Goal: Contribute content: Contribute content

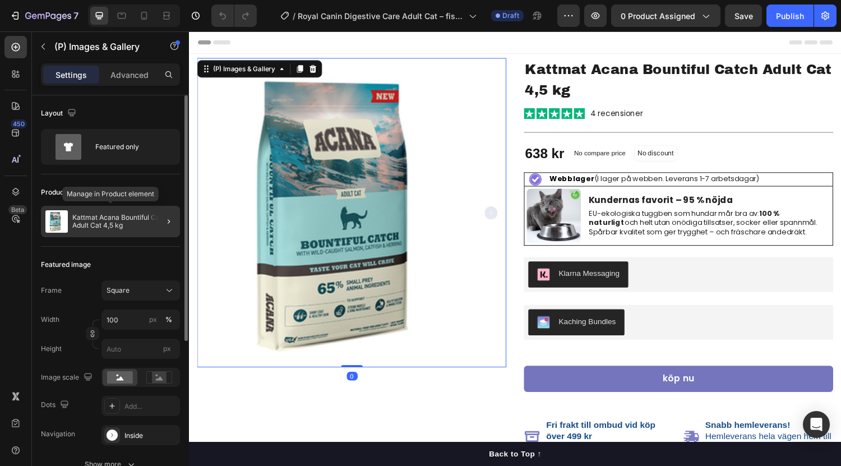
click at [88, 209] on div "Kattmat Acana Bountiful Catch Adult Cat 4,5 kg" at bounding box center [110, 221] width 139 height 31
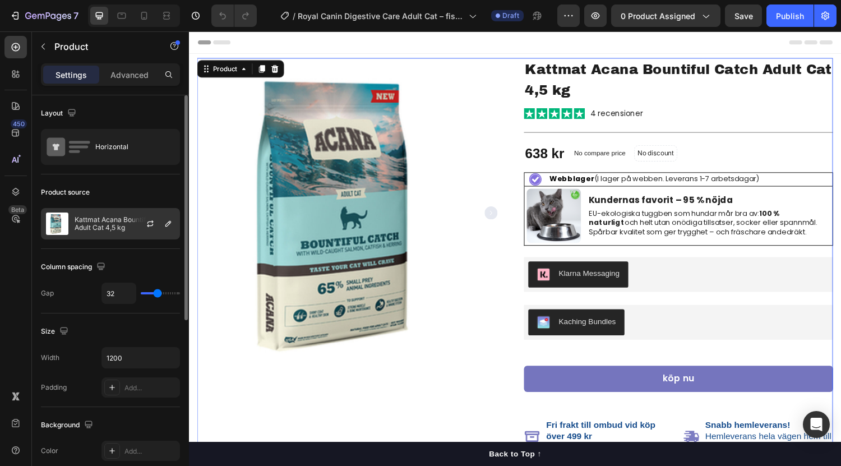
click at [117, 226] on p "Kattmat Acana Bountiful Catch Adult Cat 4,5 kg" at bounding box center [125, 224] width 100 height 16
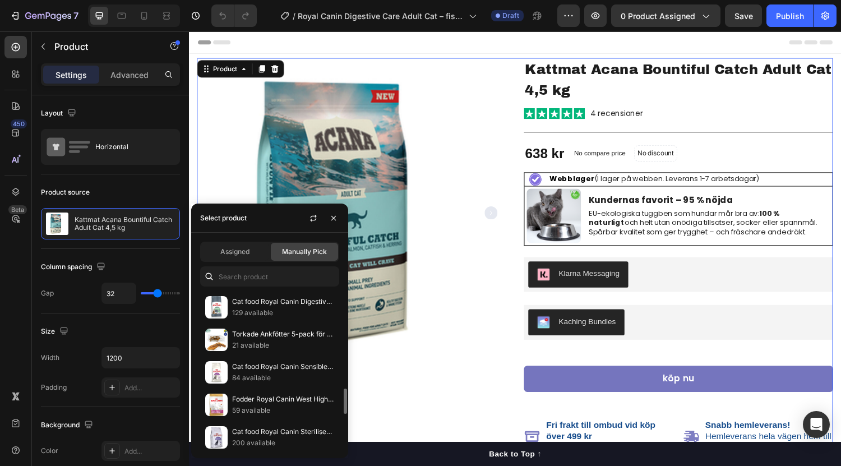
scroll to position [560, 0]
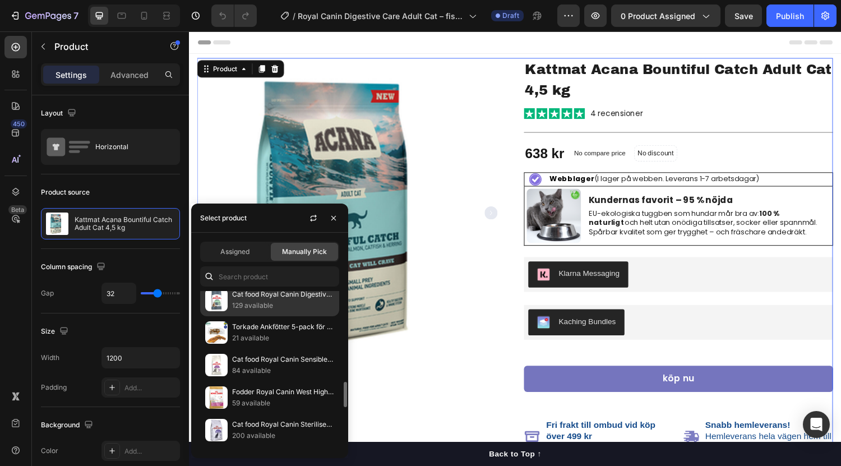
click at [263, 303] on p "129 available" at bounding box center [283, 305] width 102 height 11
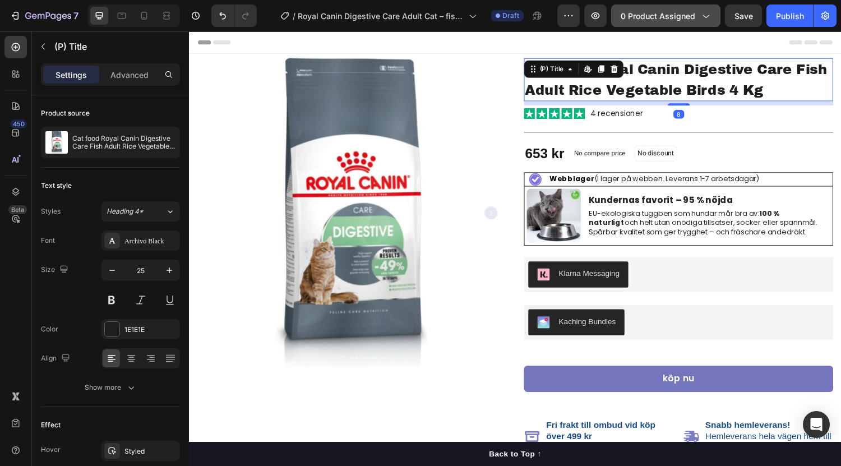
click at [665, 13] on span "0 product assigned" at bounding box center [657, 16] width 75 height 12
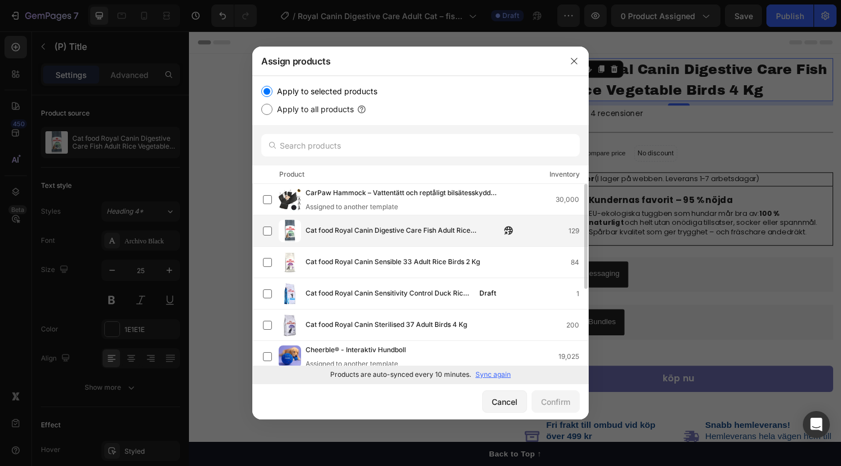
click at [361, 218] on div "Cat food Royal Canin Digestive Care Fish Adult Rice Vegetable Birds 4 Kg 129" at bounding box center [420, 230] width 336 height 31
click at [555, 406] on div "Confirm" at bounding box center [555, 402] width 29 height 12
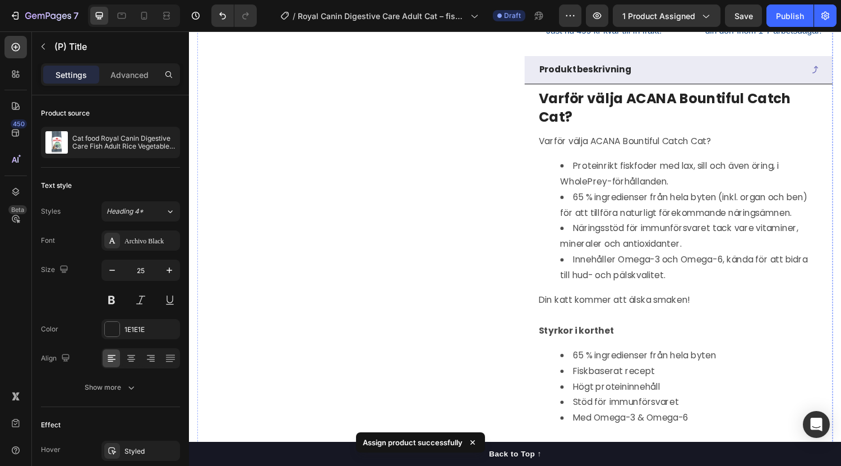
scroll to position [458, 0]
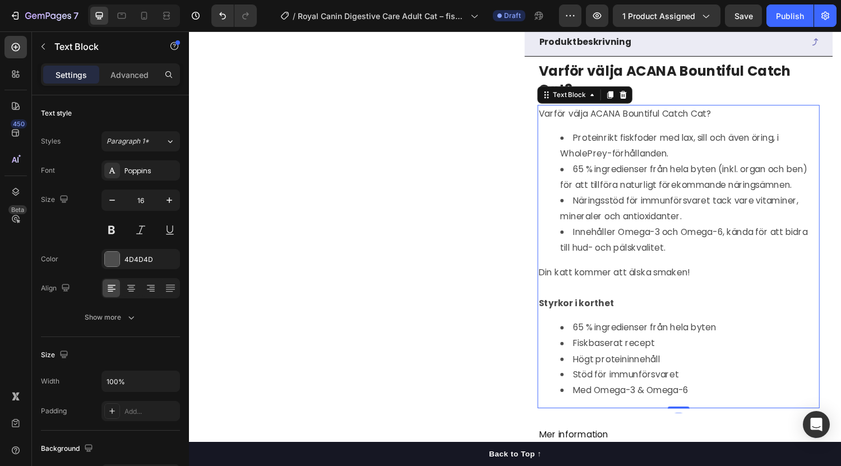
click at [598, 147] on li "Proteinrikt fiskfoder med lax, sill och även öring, i WholePrey-förhållanden." at bounding box center [705, 149] width 266 height 32
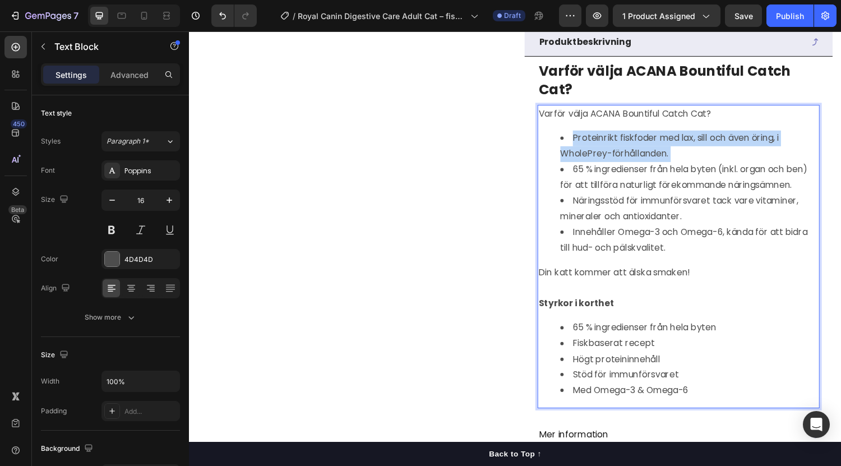
click at [598, 147] on li "Proteinrikt fiskfoder med lax, sill och även öring, i WholePrey-förhållanden." at bounding box center [705, 149] width 266 height 32
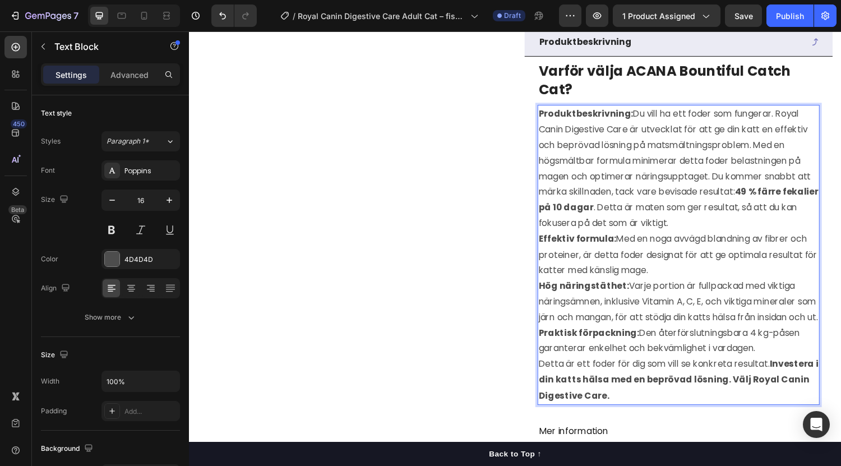
click at [643, 126] on p "Produktbeskrivning: Du vill ha ett foder som fungerar. Royal Canin Digestive Ca…" at bounding box center [693, 172] width 289 height 129
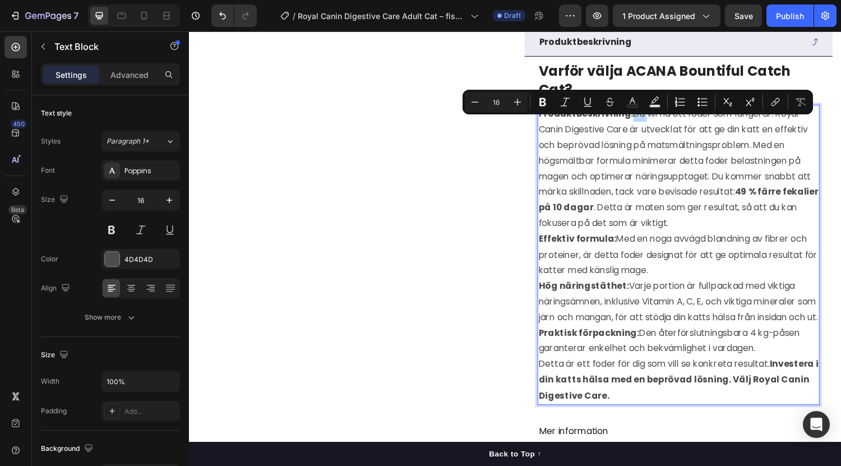
click at [638, 126] on p "Produktbeskrivning: Du vill ha ett foder som fungerar. Royal Canin Digestive Ca…" at bounding box center [693, 172] width 289 height 129
click at [638, 122] on strong "Produktbeskrivning:" at bounding box center [597, 115] width 97 height 13
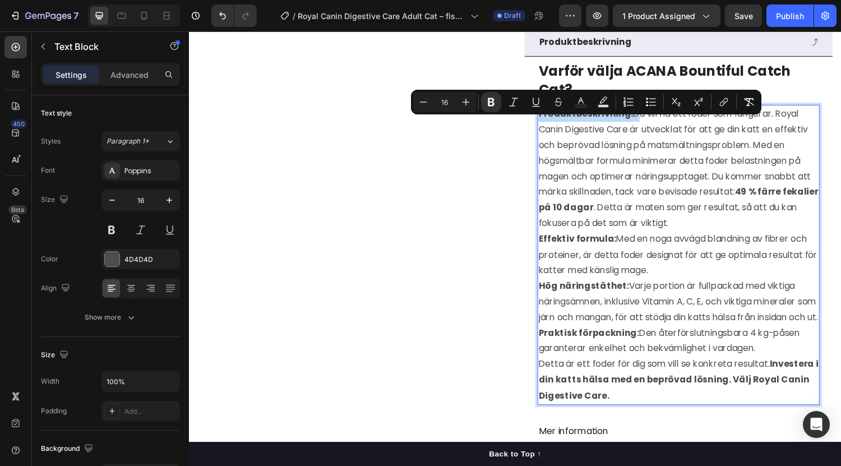
drag, startPoint x: 643, startPoint y: 130, endPoint x: 546, endPoint y: 127, distance: 96.4
click at [549, 127] on p "Produktbeskrivning: Du vill ha ett foder som fungerar. Royal Canin Digestive Ca…" at bounding box center [693, 172] width 289 height 129
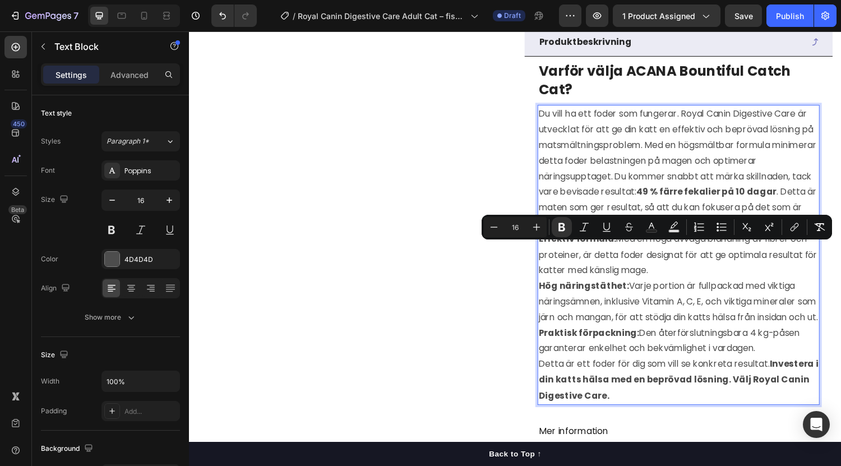
drag, startPoint x: 545, startPoint y: 255, endPoint x: 776, endPoint y: 385, distance: 265.4
click at [722, 226] on icon "Editor contextual toolbar" at bounding box center [721, 226] width 11 height 11
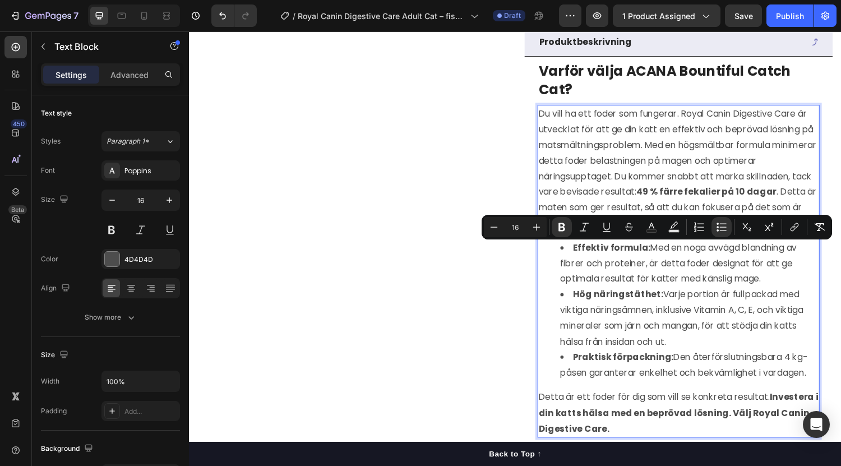
scroll to position [629, 0]
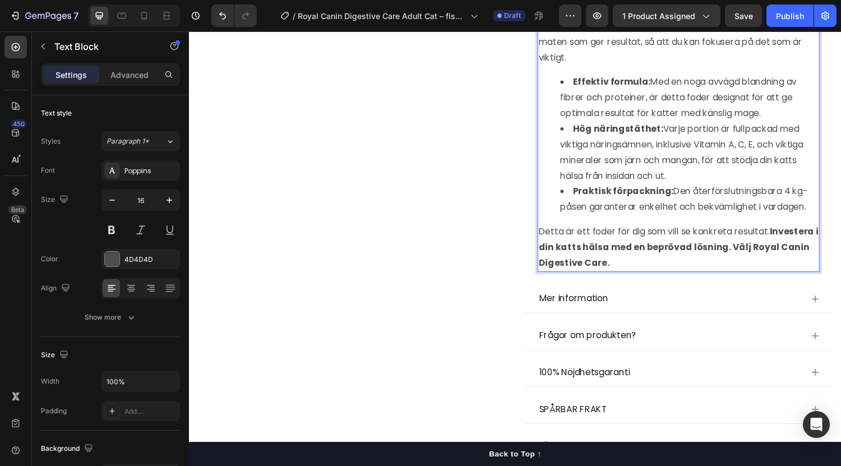
click at [556, 240] on div "Du vill ha ett foder som fungerar. Royal Canin Digestive Care är utvecklat för …" at bounding box center [693, 107] width 291 height 343
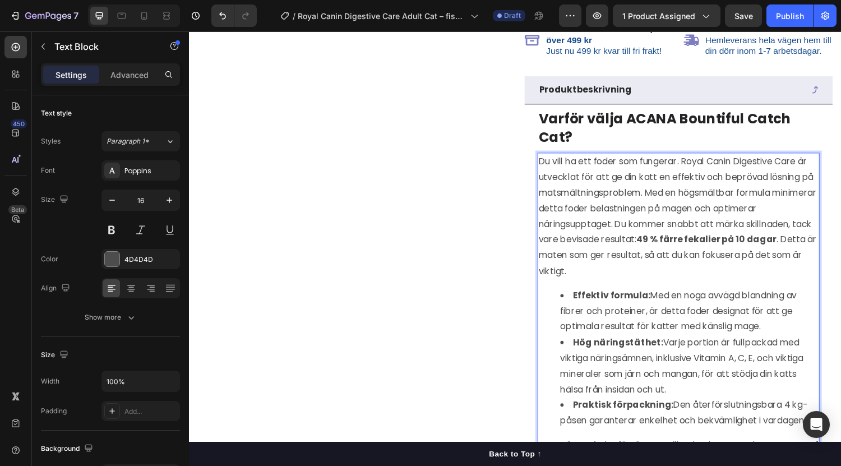
scroll to position [408, 0]
click at [638, 219] on p "Du vill ha ett foder som fungerar. Royal Canin Digestive Care är utvecklat för …" at bounding box center [693, 222] width 289 height 129
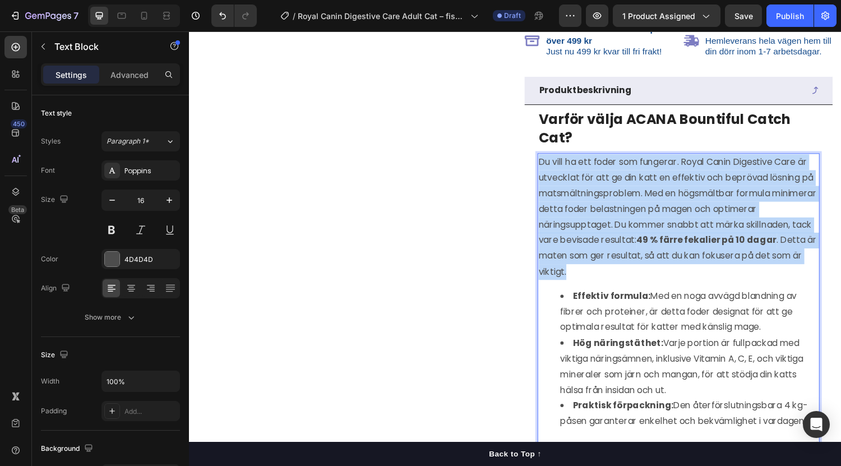
click at [638, 219] on p "Du vill ha ett foder som fungerar. Royal Canin Digestive Care är utvecklat för …" at bounding box center [693, 222] width 289 height 129
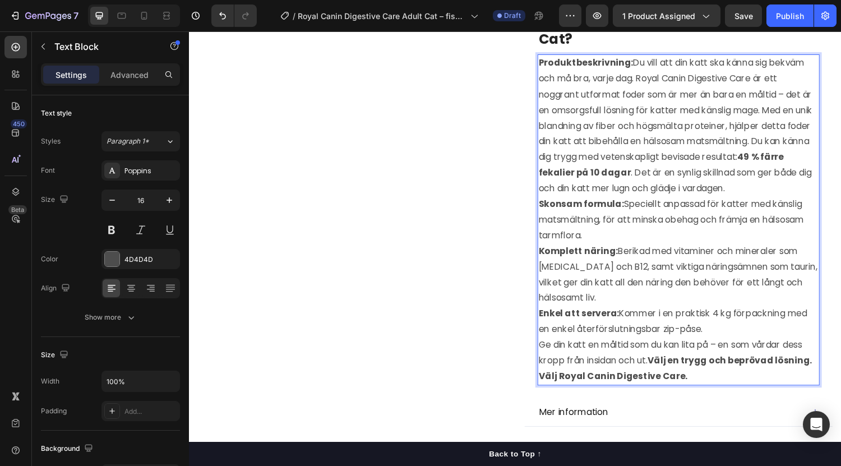
scroll to position [521, 0]
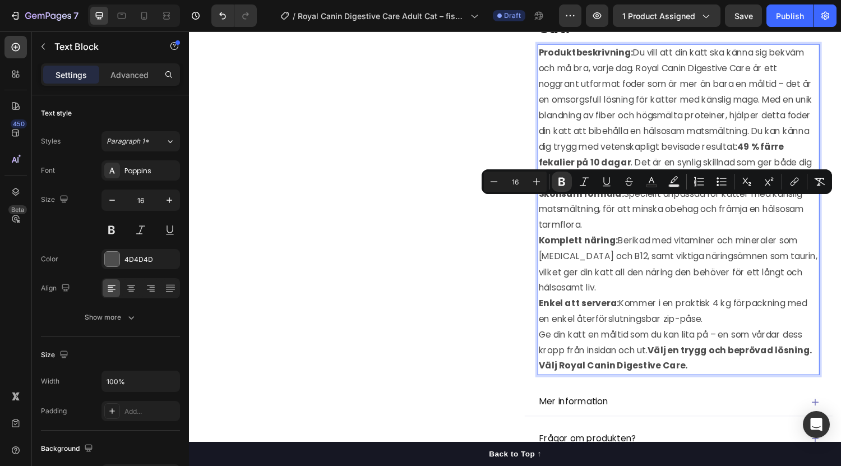
drag, startPoint x: 546, startPoint y: 208, endPoint x: 721, endPoint y: 340, distance: 219.2
click at [720, 183] on icon "Editor contextual toolbar" at bounding box center [721, 181] width 11 height 11
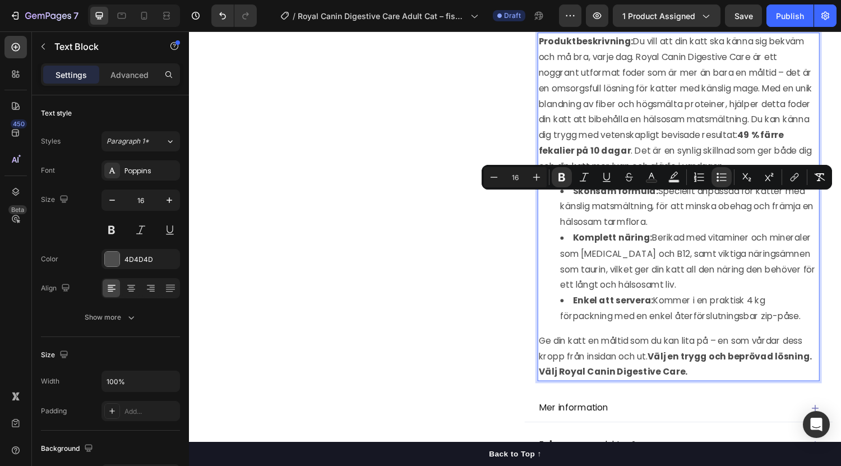
scroll to position [532, 0]
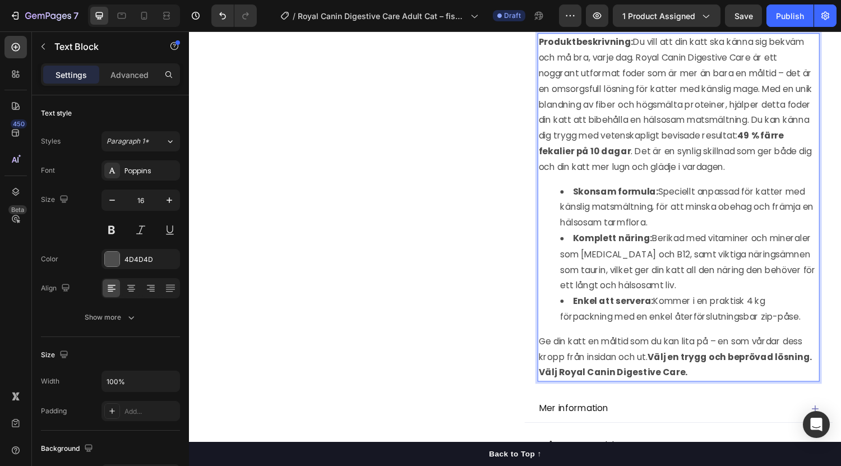
click at [629, 135] on p "Produktbeskrivning: Du vill att din katt ska känna sig bekväm och må bra, varje…" at bounding box center [693, 106] width 289 height 145
drag, startPoint x: 642, startPoint y: 55, endPoint x: 545, endPoint y: 57, distance: 96.4
click at [549, 57] on p "Produktbeskrivning: Du vill att din katt ska känna sig bekväm och må bra, varje…" at bounding box center [693, 106] width 289 height 145
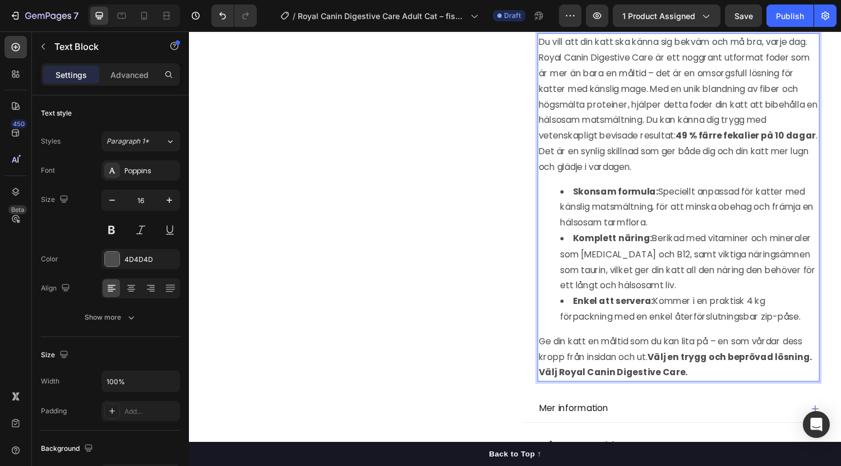
click at [634, 135] on p "Du vill att din katt ska känna sig bekväm och må bra, varje dag. Royal Canin Di…" at bounding box center [693, 106] width 289 height 145
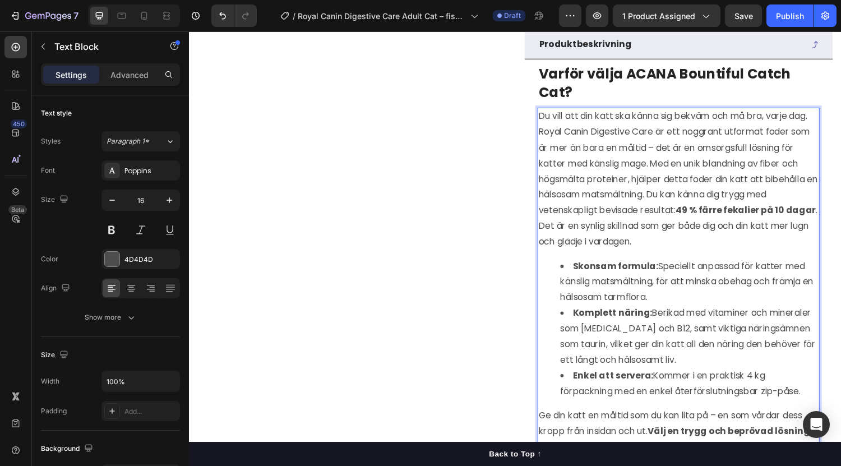
scroll to position [454, 0]
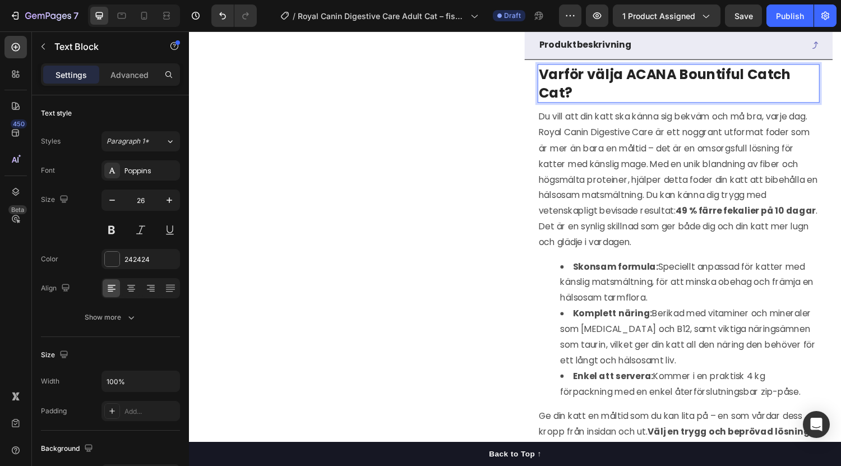
click at [698, 104] on p "Varför välja ACANA Bountiful Catch Cat?" at bounding box center [693, 85] width 289 height 38
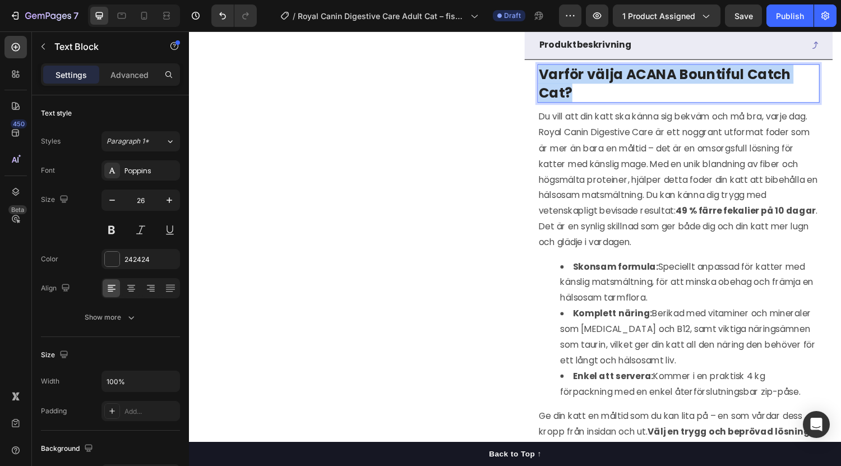
click at [698, 104] on p "Varför välja ACANA Bountiful Catch Cat?" at bounding box center [693, 85] width 289 height 38
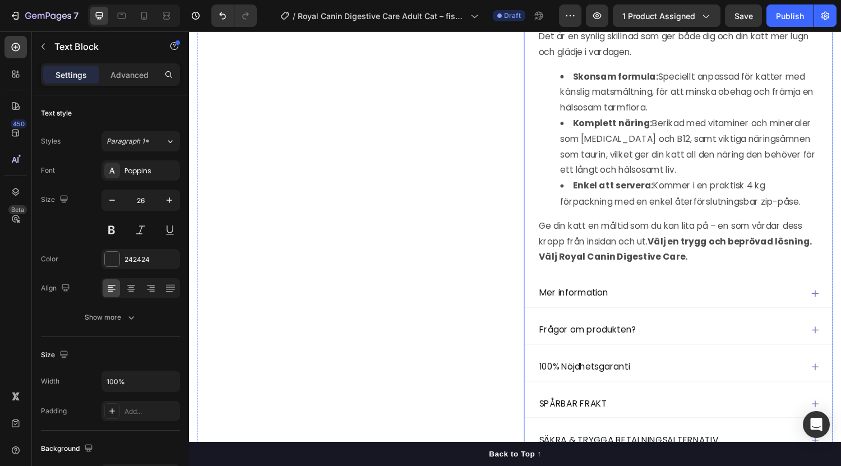
scroll to position [719, 0]
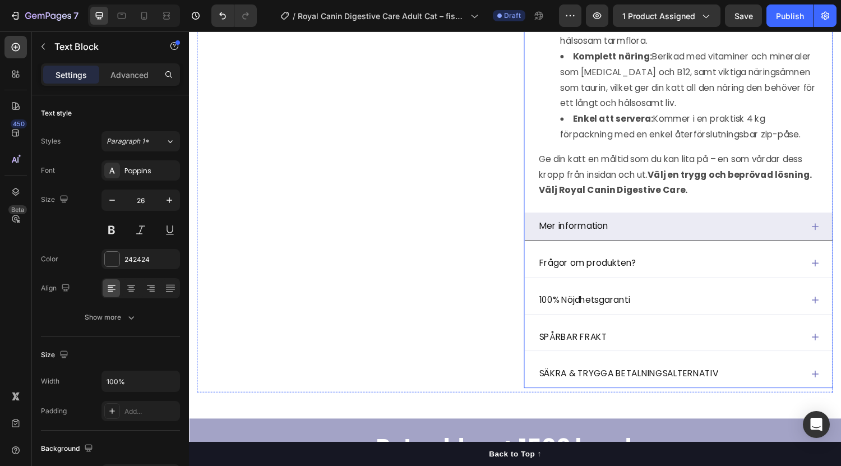
click at [831, 236] on icon at bounding box center [834, 232] width 7 height 7
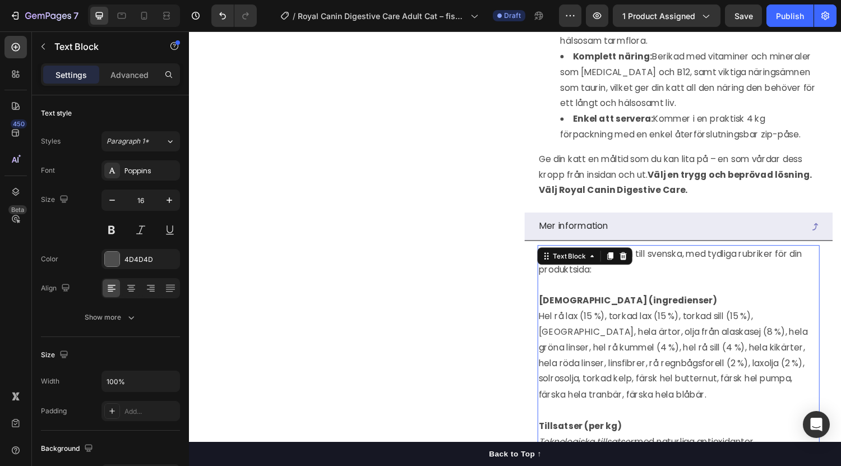
click at [652, 301] on p at bounding box center [693, 293] width 289 height 16
click at [628, 315] on strong "[DEMOGRAPHIC_DATA] (ingredienser)" at bounding box center [641, 308] width 184 height 13
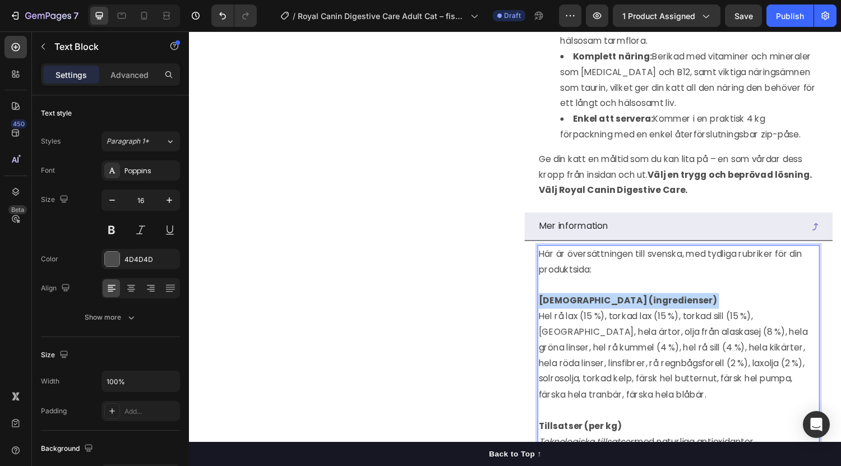
click at [628, 315] on strong "[DEMOGRAPHIC_DATA] (ingredienser)" at bounding box center [641, 308] width 184 height 13
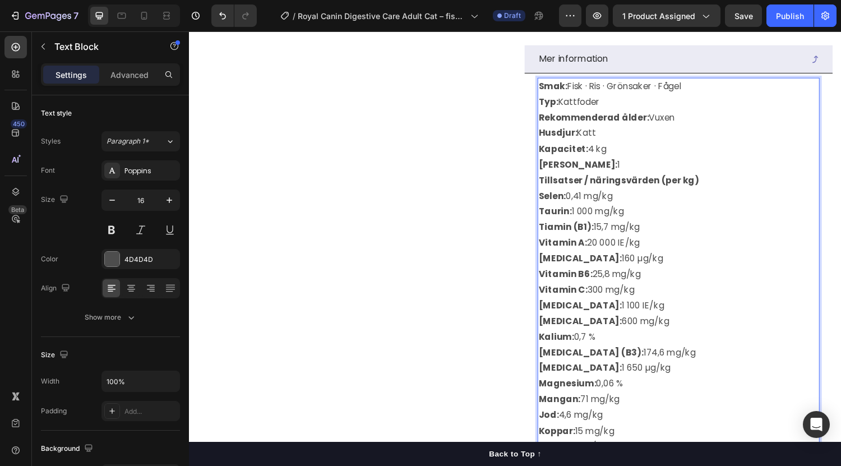
scroll to position [885, 0]
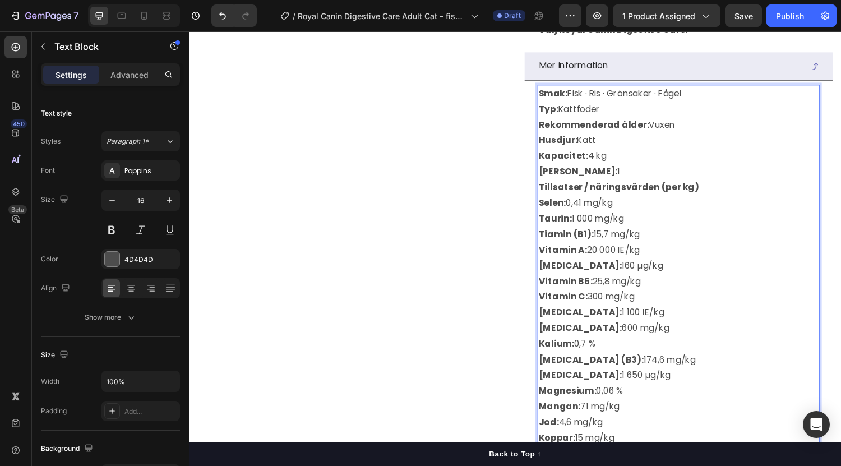
click at [586, 184] on p "Smak: Fisk · Ris · Grönsaker · Fågel Typ: Kattfoder Rekommenderad ålder: Vuxen …" at bounding box center [693, 135] width 289 height 97
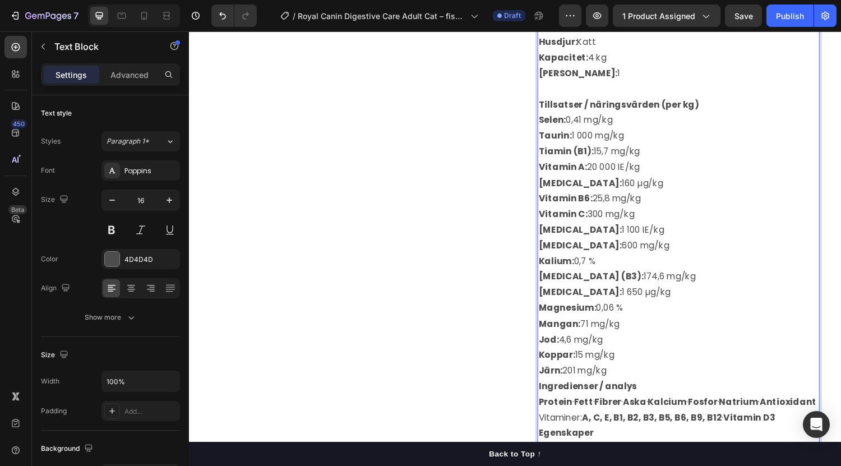
scroll to position [987, 0]
click at [590, 110] on p "Tillsatser / näringsvärden (per kg)" at bounding box center [693, 107] width 289 height 16
click at [562, 128] on strong "Selen:" at bounding box center [563, 121] width 28 height 13
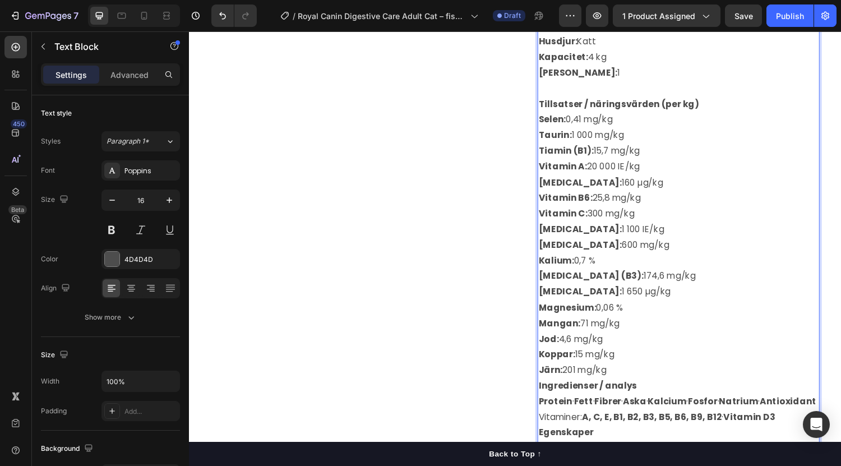
click at [562, 128] on strong "Selen:" at bounding box center [563, 121] width 28 height 13
click at [615, 211] on p "Vitamin B6: 25,8 mg/kg" at bounding box center [693, 203] width 289 height 16
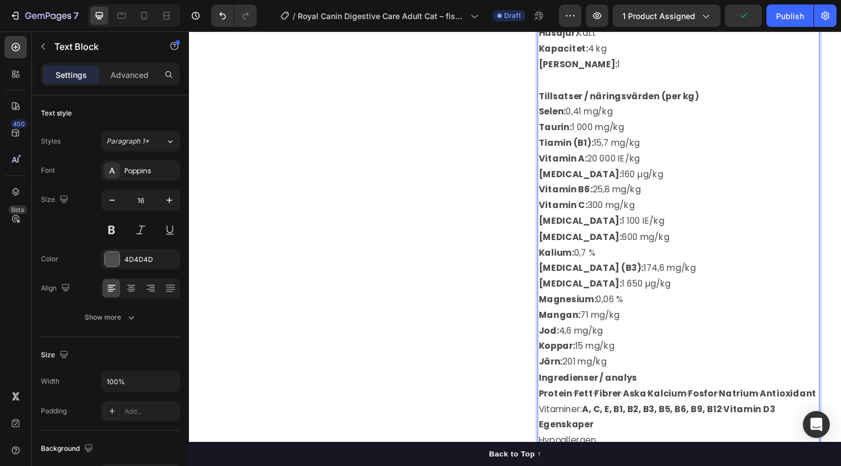
scroll to position [1035, 0]
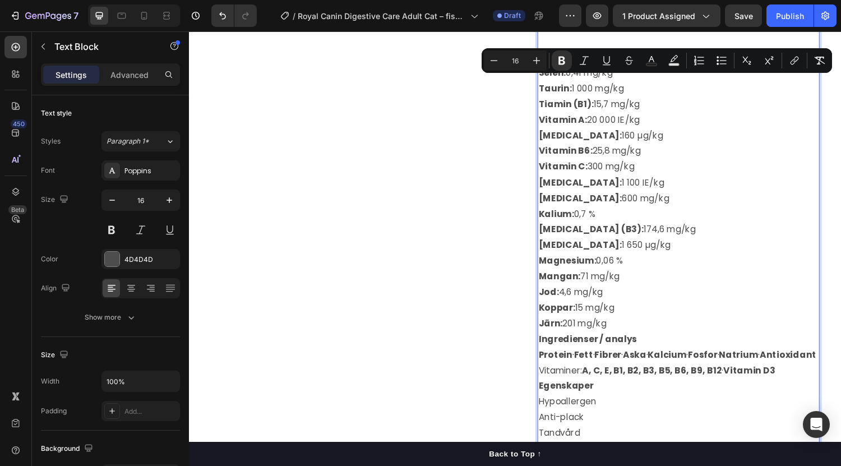
drag, startPoint x: 623, startPoint y: 341, endPoint x: 544, endPoint y: 85, distance: 268.0
click at [548, 85] on div "Smak: Fisk · Ris · Grönsaker · Fågel Typ: Kattfoder Rekommenderad ålder: Vuxen …" at bounding box center [693, 251] width 291 height 631
click at [492, 62] on icon "Editor contextual toolbar" at bounding box center [493, 60] width 11 height 11
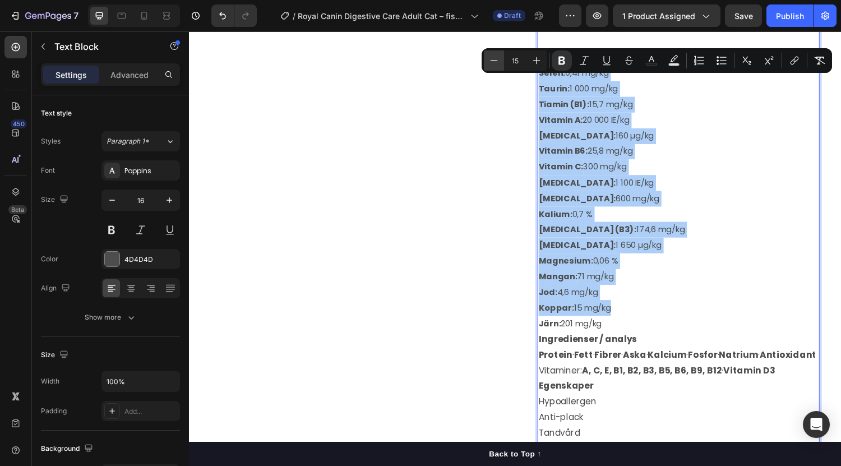
click at [492, 62] on icon "Editor contextual toolbar" at bounding box center [493, 60] width 11 height 11
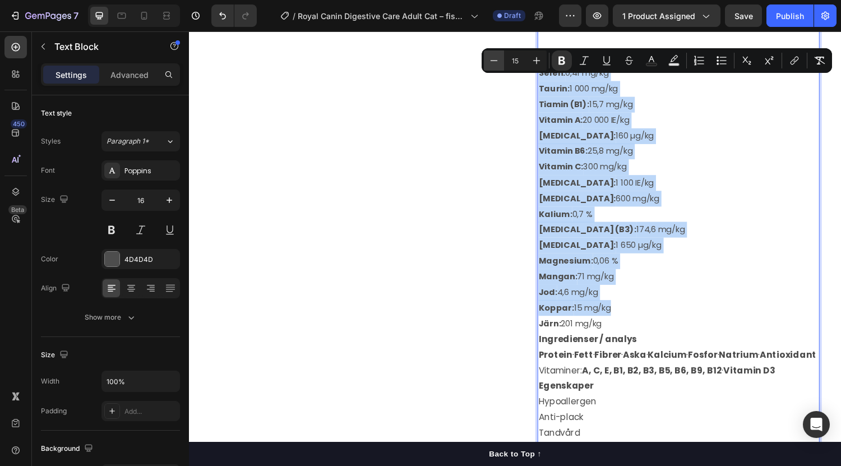
type input "14"
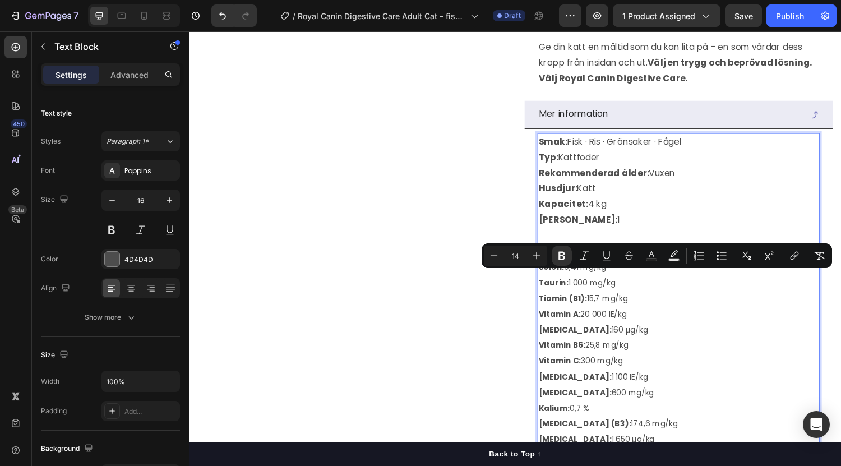
scroll to position [832, 0]
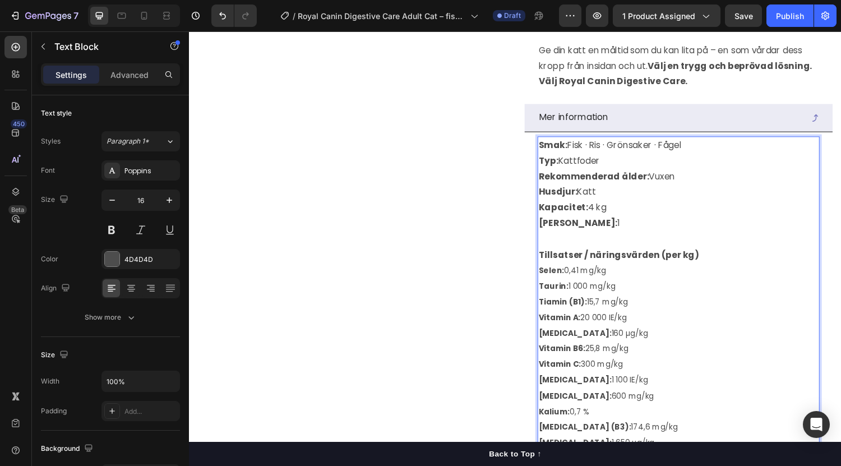
click at [653, 201] on p "Smak: Fisk · Ris · Grönsaker · Fågel Typ: Kattfoder Rekommenderad ålder: Vuxen …" at bounding box center [693, 189] width 289 height 97
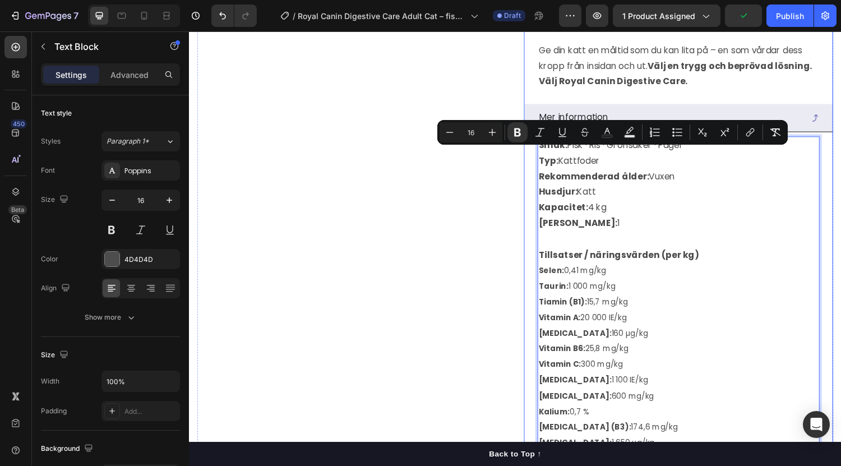
drag, startPoint x: 581, startPoint y: 237, endPoint x: 542, endPoint y: 164, distance: 82.7
click at [542, 164] on div "Smak: Fisk · Ris · Grönsaker · Fågel Typ: Kattfoder Rekommenderad ålder: Vuxen …" at bounding box center [694, 455] width 318 height 640
click at [454, 127] on icon "Editor contextual toolbar" at bounding box center [449, 132] width 11 height 11
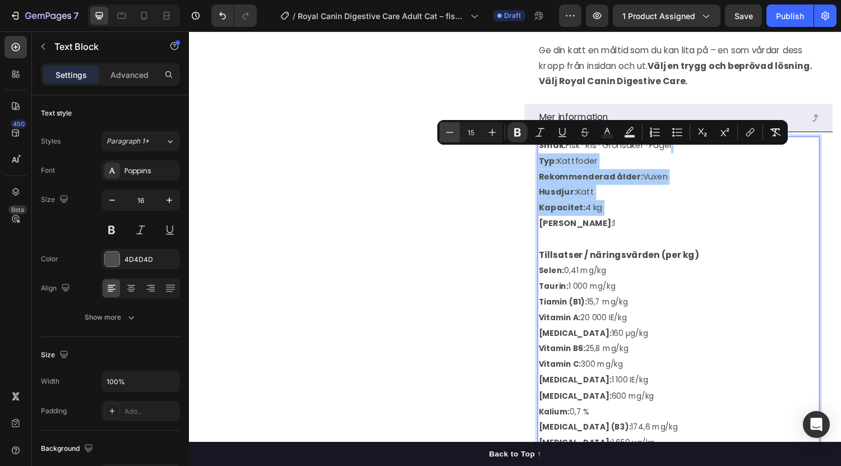
click at [454, 127] on icon "Editor contextual toolbar" at bounding box center [449, 132] width 11 height 11
type input "14"
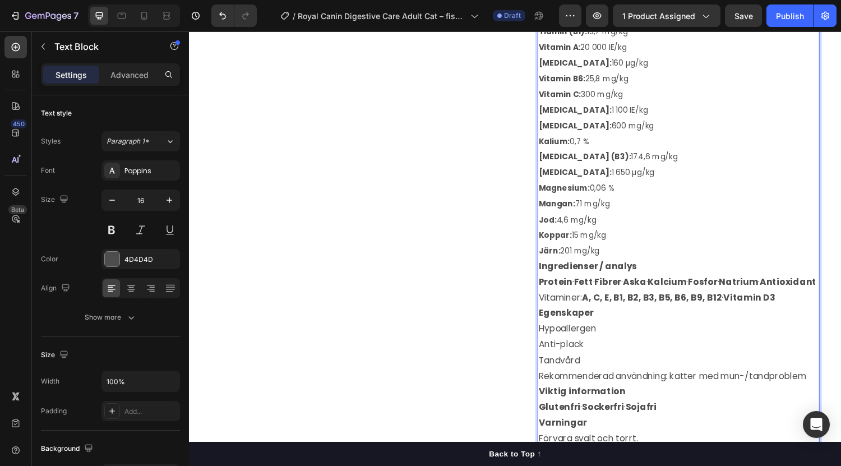
scroll to position [1111, 0]
click at [610, 265] on p "Järn: 201 mg/kg" at bounding box center [693, 257] width 289 height 16
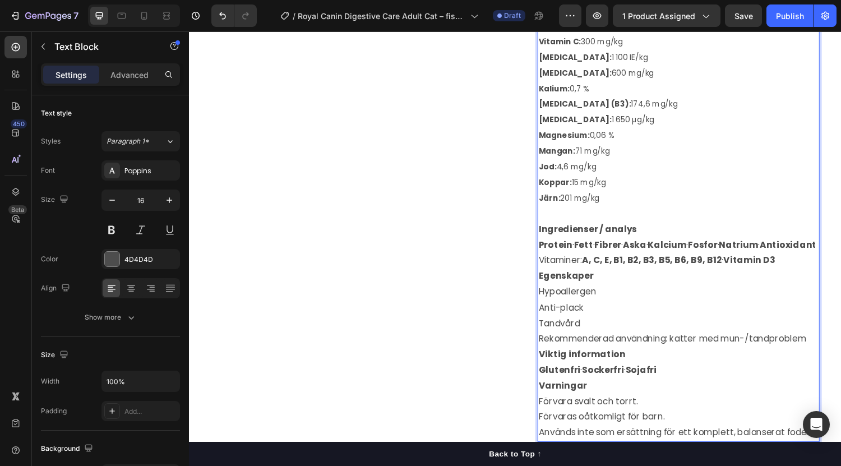
scroll to position [1165, 0]
click at [798, 275] on p "Vitaminer: A, C, E, B1, B2, B3, B5, B6, B9, B12 · [MEDICAL_DATA]" at bounding box center [693, 267] width 289 height 16
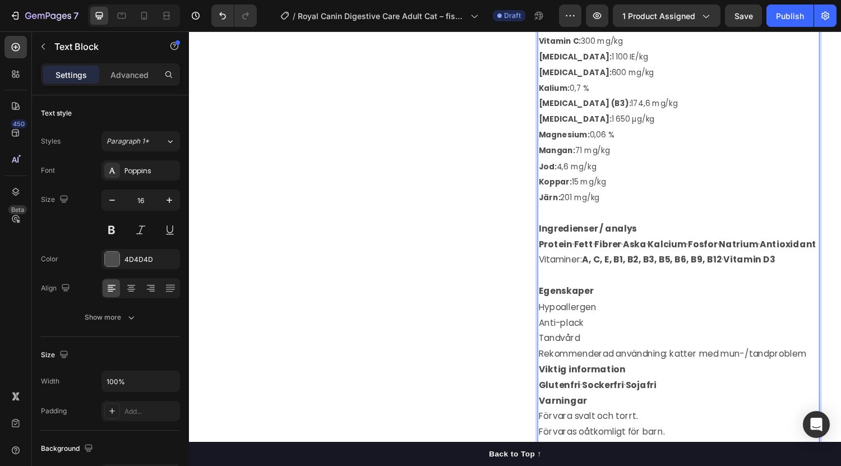
click at [600, 241] on strong "Ingredienser / analys" at bounding box center [599, 234] width 101 height 13
click at [777, 257] on strong "Antioxidant" at bounding box center [806, 250] width 58 height 13
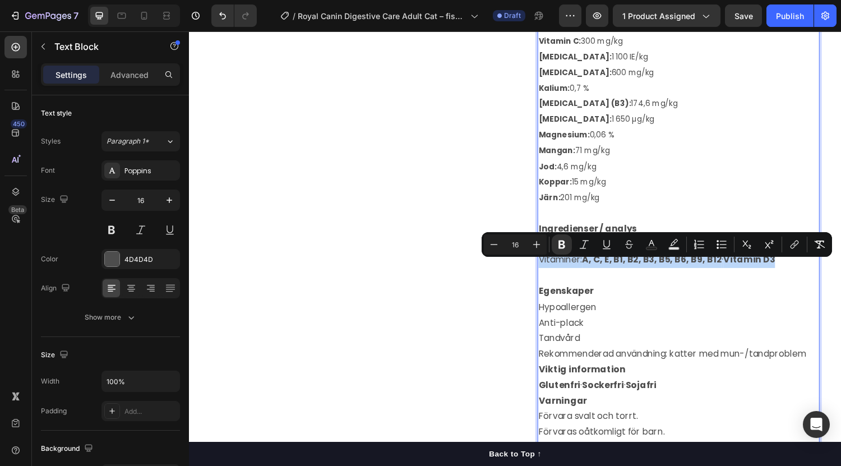
drag, startPoint x: 796, startPoint y: 312, endPoint x: 546, endPoint y: 280, distance: 251.9
click at [548, 280] on div "Smak: Fisk · Ris · Grönsaker · Fågel Typ: Kattfoder Rekommenderad ålder: Vuxen …" at bounding box center [693, 138] width 291 height 664
click at [491, 244] on icon "Editor contextual toolbar" at bounding box center [493, 244] width 7 height 1
type input "14"
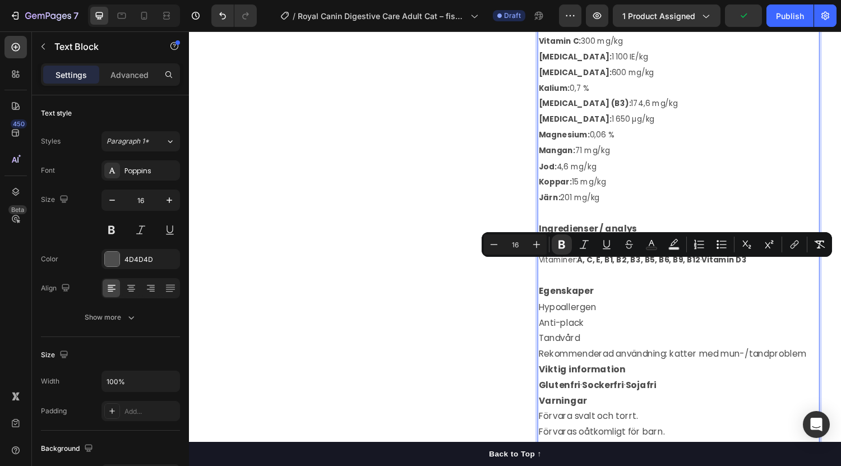
click at [617, 324] on p "Hypoallergen" at bounding box center [693, 316] width 289 height 16
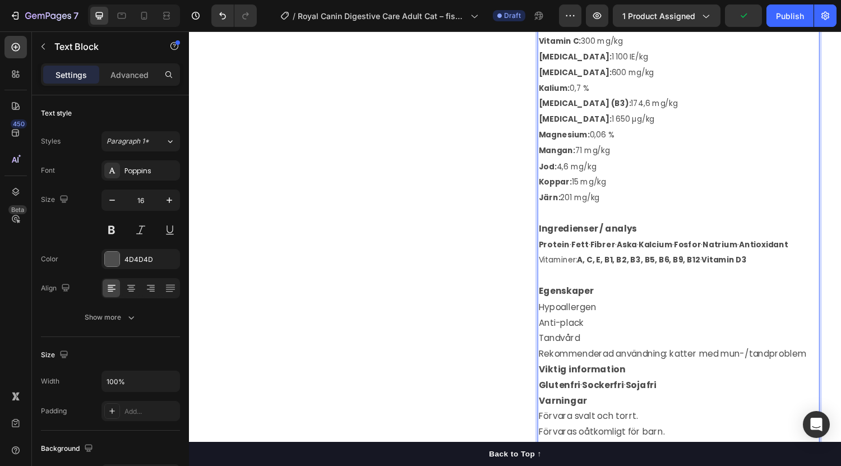
click at [577, 305] on strong "Egenskaper" at bounding box center [577, 298] width 57 height 13
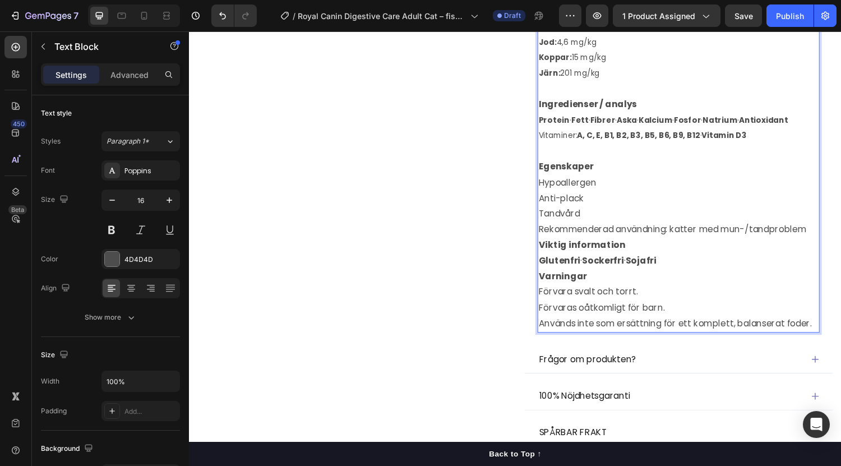
scroll to position [1294, 0]
click at [629, 257] on strong "Viktig information" at bounding box center [594, 250] width 90 height 13
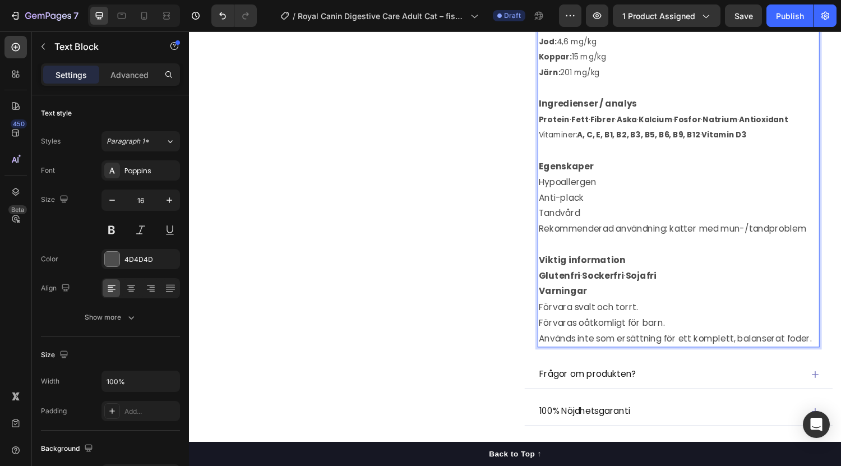
click at [674, 292] on p "Glutenfri · Sockerfri · [GEOGRAPHIC_DATA]" at bounding box center [693, 284] width 289 height 16
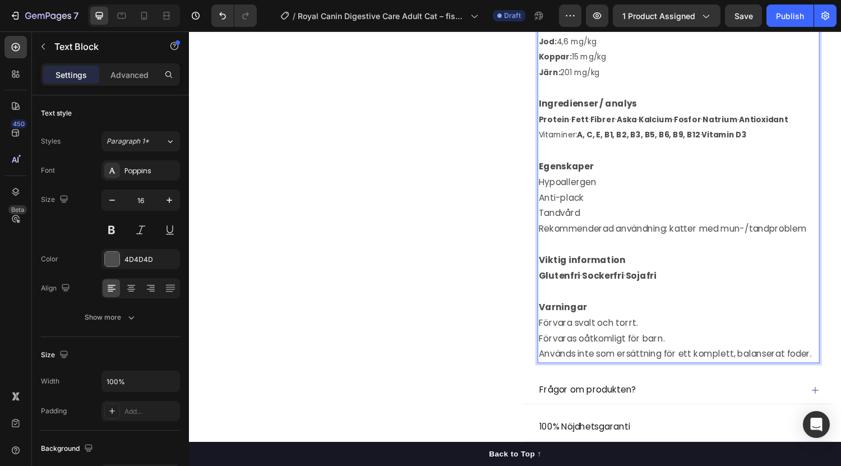
click at [562, 322] on strong "Varningar" at bounding box center [574, 315] width 50 height 13
click at [577, 290] on strong "Glutenfri" at bounding box center [570, 283] width 43 height 13
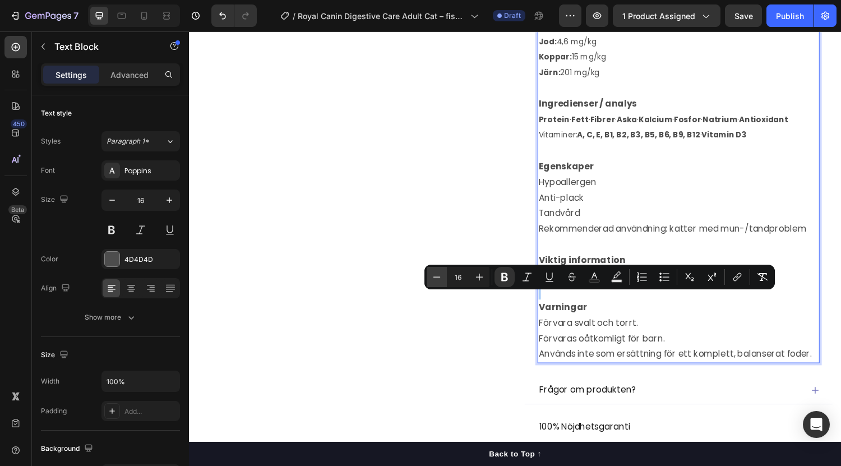
click at [435, 280] on icon "Editor contextual toolbar" at bounding box center [436, 276] width 11 height 11
type input "14"
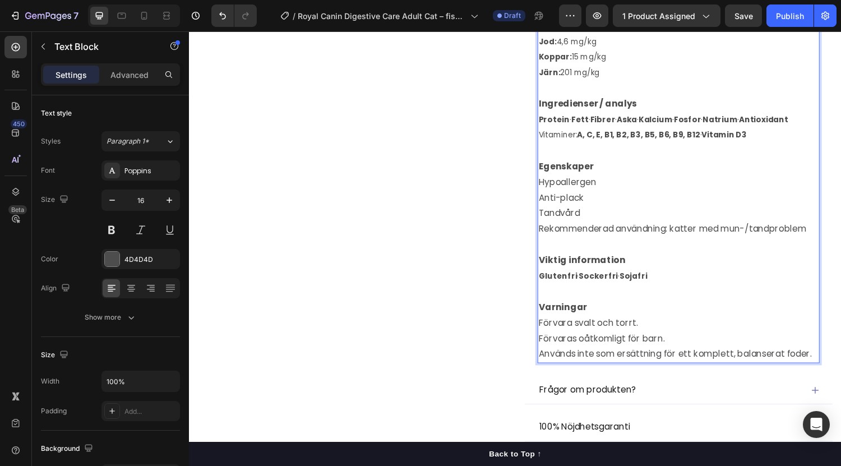
click at [583, 177] on strong "Egenskaper" at bounding box center [577, 170] width 57 height 13
click at [582, 211] on p "Anti-plack" at bounding box center [693, 203] width 289 height 16
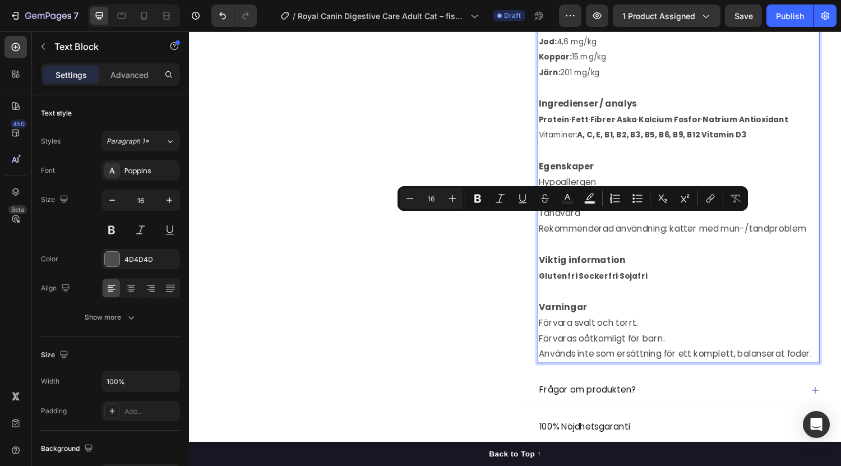
click at [582, 211] on p "Anti-plack" at bounding box center [693, 203] width 289 height 16
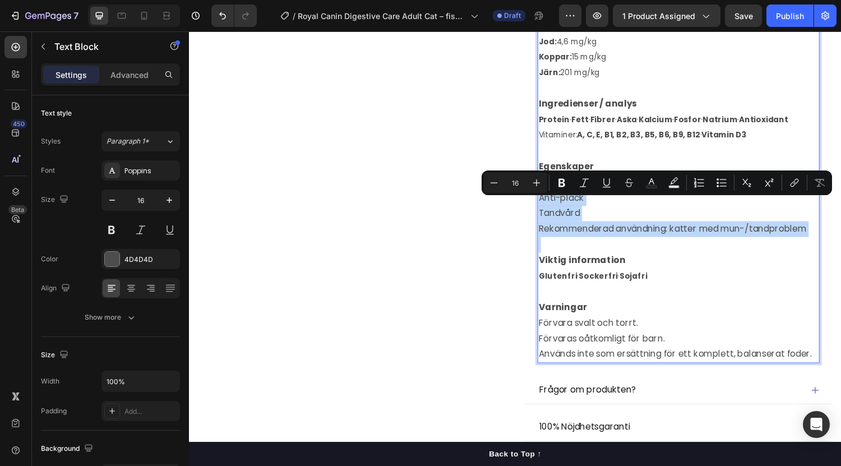
drag, startPoint x: 547, startPoint y: 211, endPoint x: 807, endPoint y: 279, distance: 268.8
click at [807, 279] on div "Smak: Fisk · Ris · Grönsaker · Fågel Typ: Kattfoder Rekommenderad ålder: Vuxen …" at bounding box center [693, 25] width 291 height 696
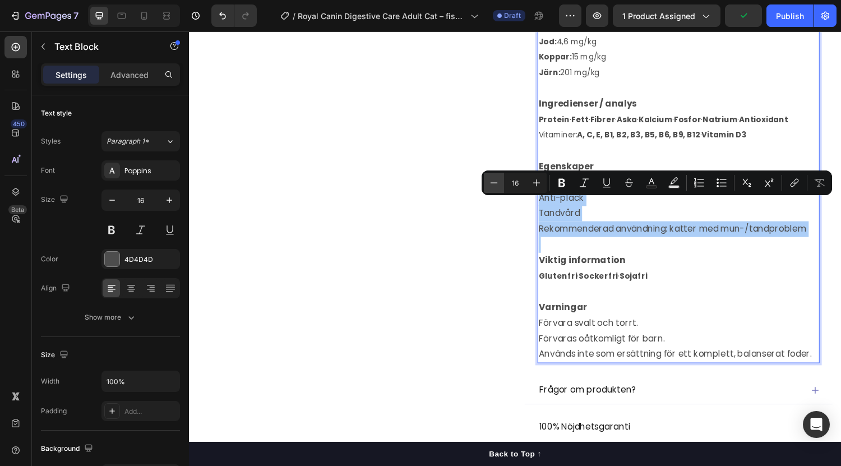
click at [495, 183] on icon "Editor contextual toolbar" at bounding box center [493, 182] width 11 height 11
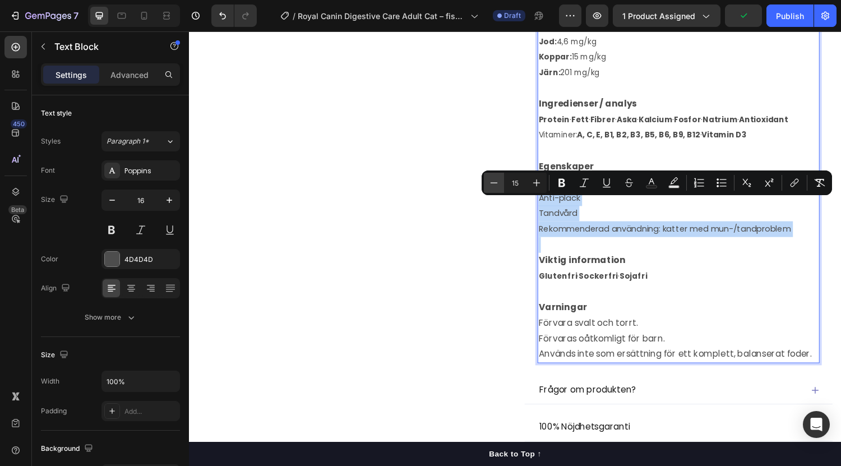
type input "14"
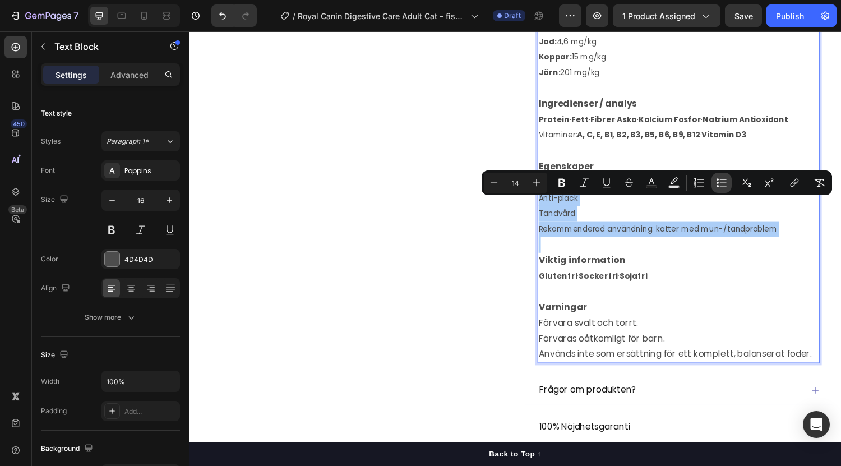
click at [727, 188] on button "Bulleted List" at bounding box center [721, 183] width 20 height 20
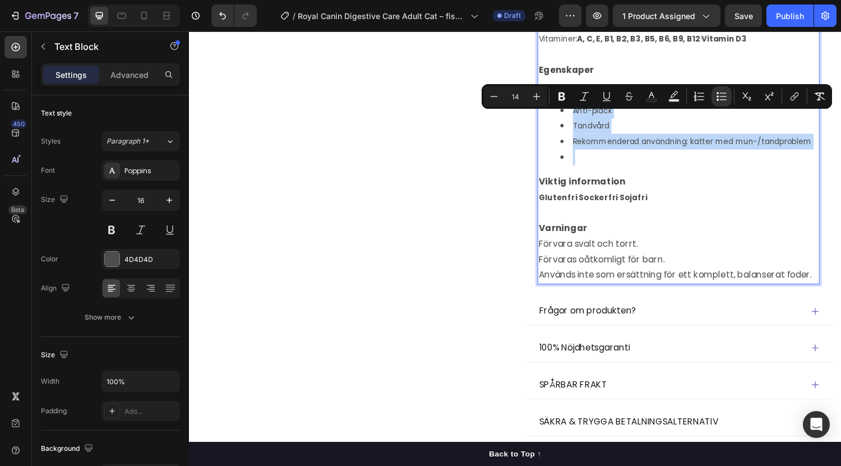
scroll to position [1394, 0]
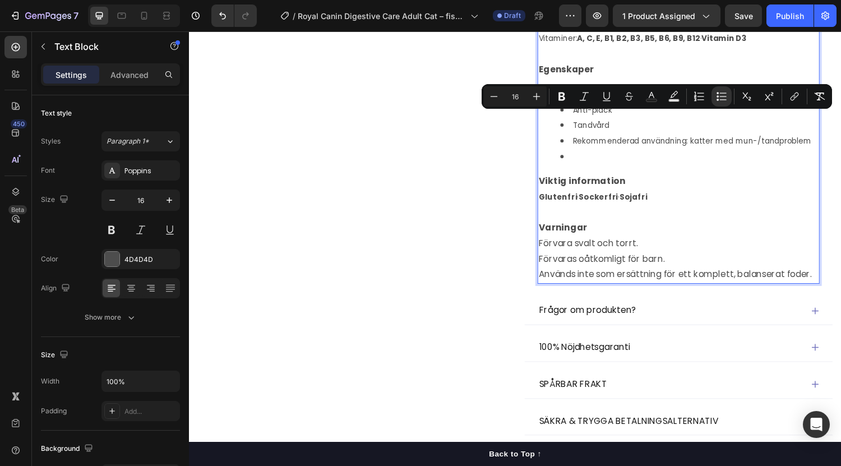
click at [549, 258] on p "Förvara svalt och torrt." at bounding box center [693, 250] width 289 height 16
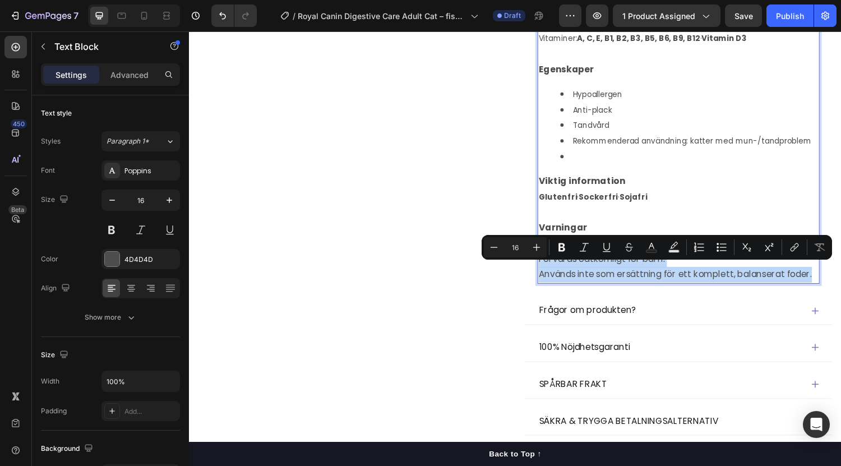
drag, startPoint x: 545, startPoint y: 280, endPoint x: 827, endPoint y: 308, distance: 283.3
click at [724, 247] on icon "Editor contextual toolbar" at bounding box center [722, 247] width 7 height 1
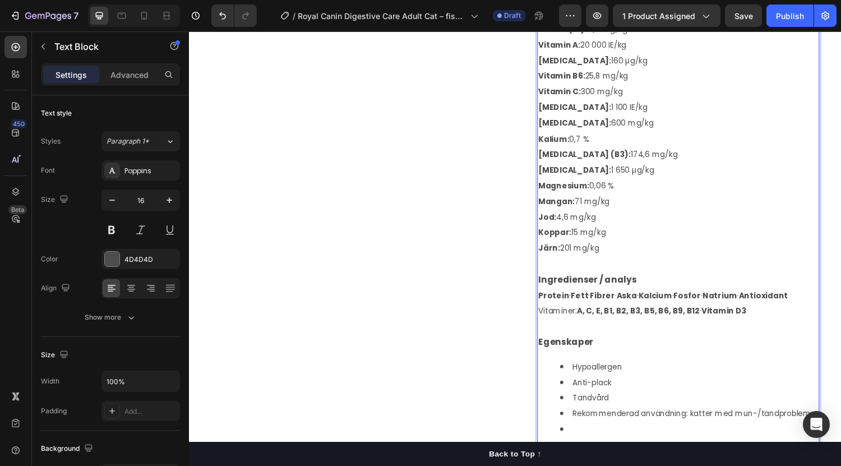
scroll to position [1109, 0]
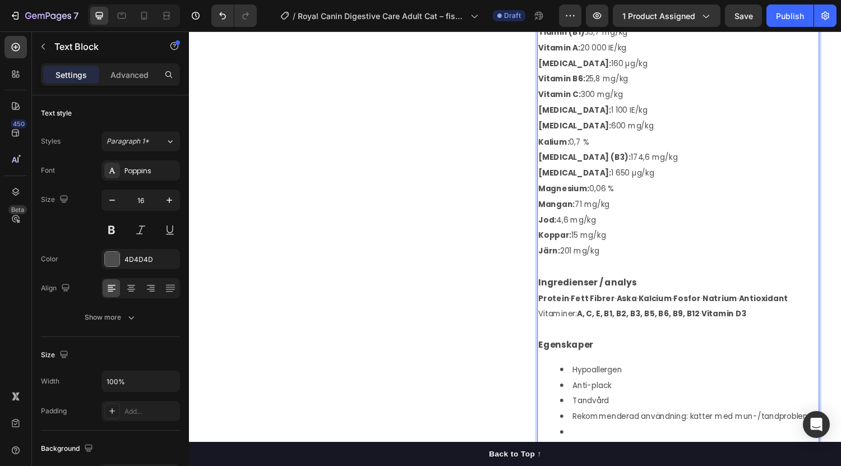
type input "14"
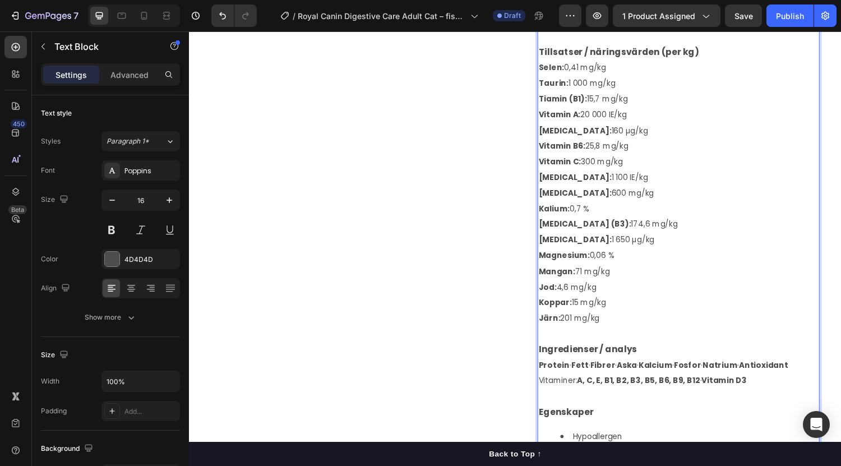
scroll to position [1000, 0]
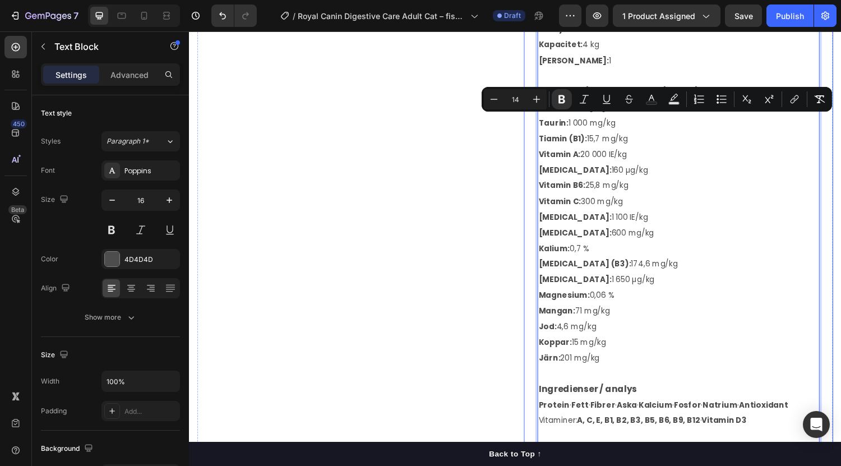
drag, startPoint x: 612, startPoint y: 280, endPoint x: 541, endPoint y: 132, distance: 164.2
click at [541, 132] on div "Smak: Fisk · Ris · Grönsaker · Fågel Typ: Kattfoder Rekommenderad ålder: Vuxen …" at bounding box center [694, 345] width 318 height 757
click at [722, 99] on icon "Editor contextual toolbar" at bounding box center [721, 99] width 11 height 11
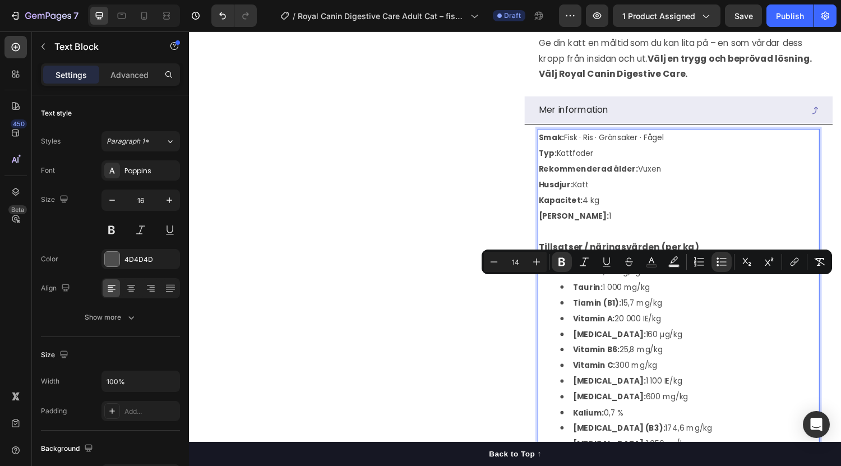
scroll to position [838, 0]
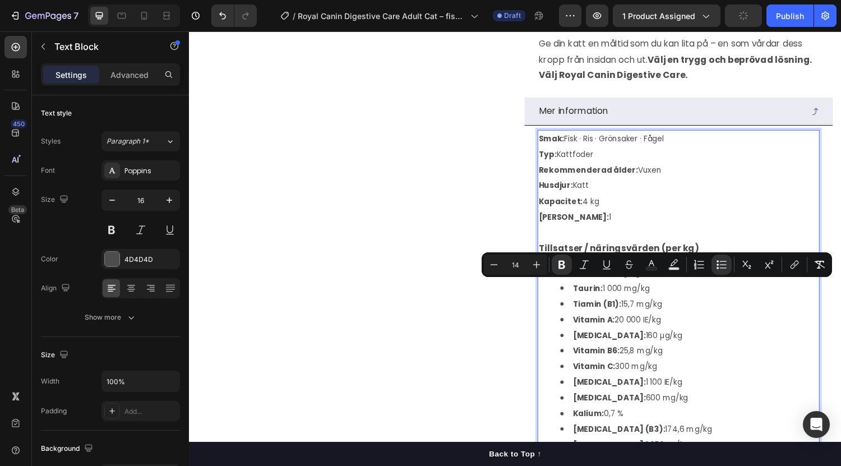
click at [598, 212] on span "Kapacitet: 4 kg" at bounding box center [580, 206] width 62 height 11
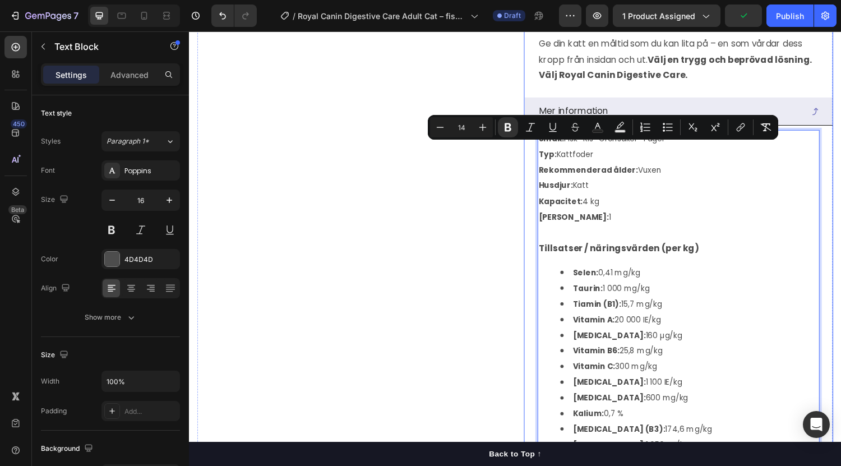
drag, startPoint x: 575, startPoint y: 236, endPoint x: 533, endPoint y: 146, distance: 99.0
click at [475, 292] on div "(P) Images & Gallery Row Row" at bounding box center [356, 140] width 319 height 1839
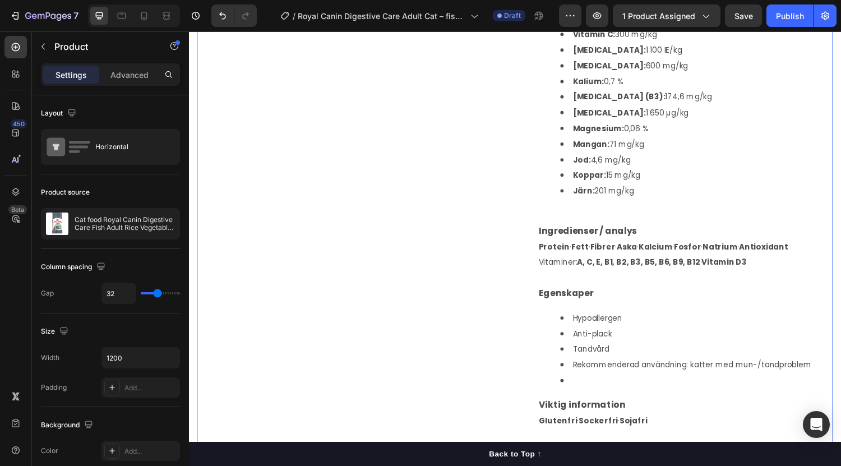
scroll to position [1183, 0]
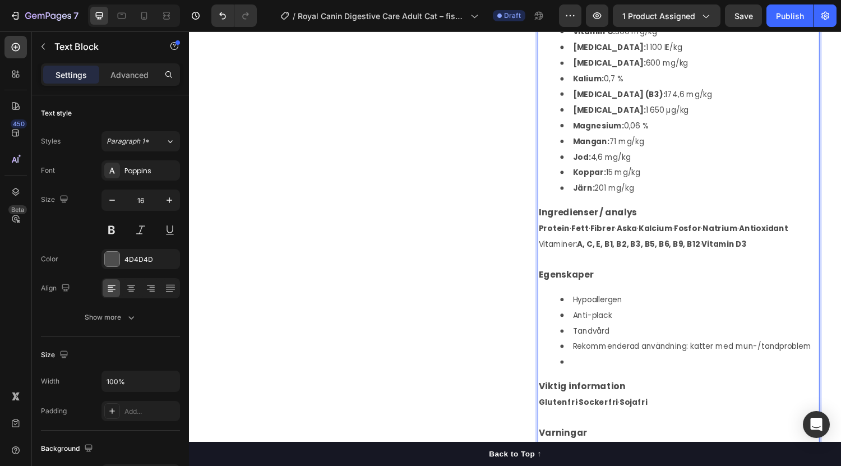
click at [568, 275] on p "Rich Text Editor. Editing area: main" at bounding box center [693, 266] width 289 height 16
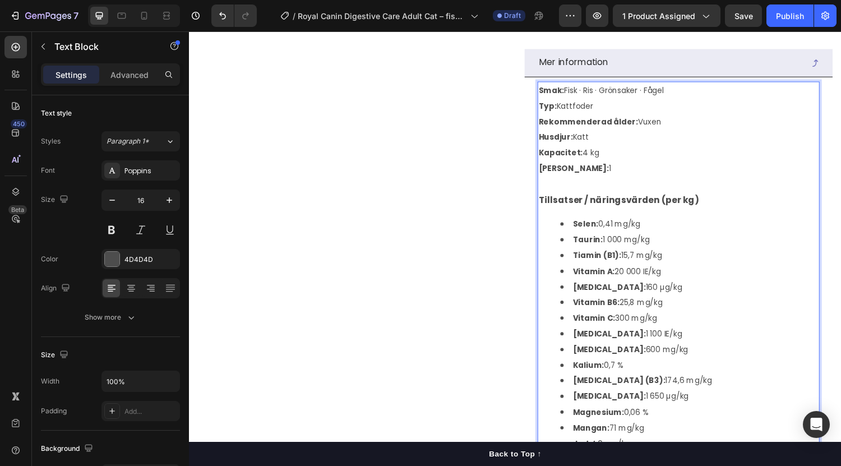
scroll to position [886, 0]
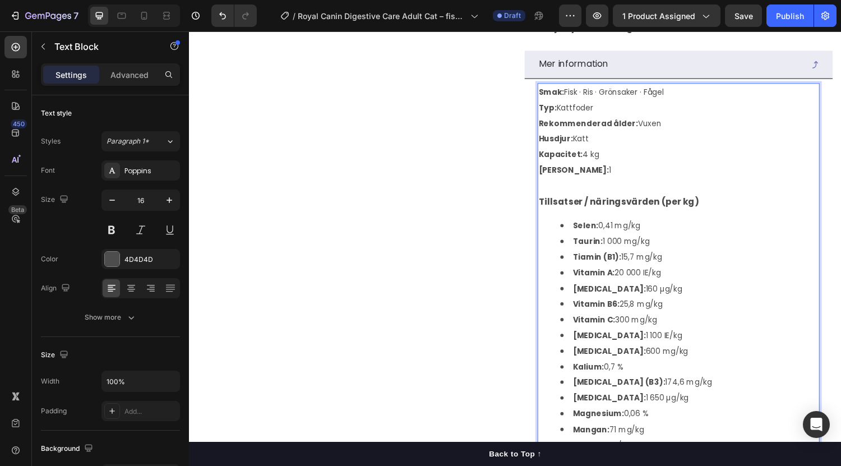
click at [568, 199] on p "Rich Text Editor. Editing area: main" at bounding box center [693, 191] width 289 height 16
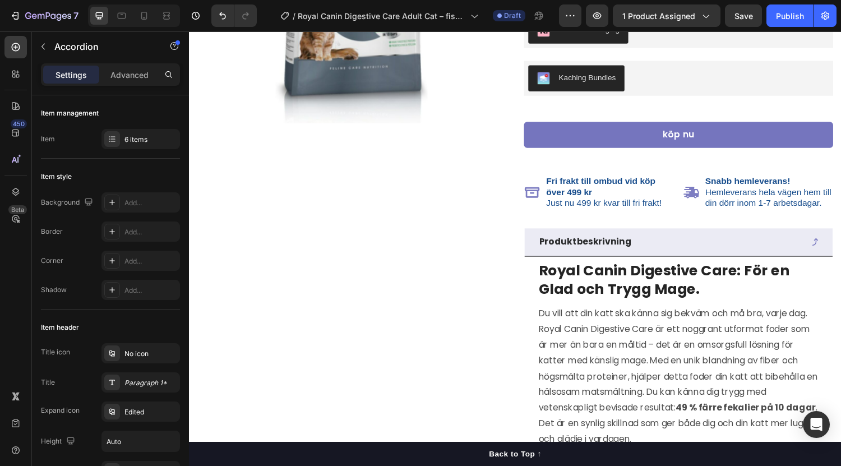
scroll to position [0, 0]
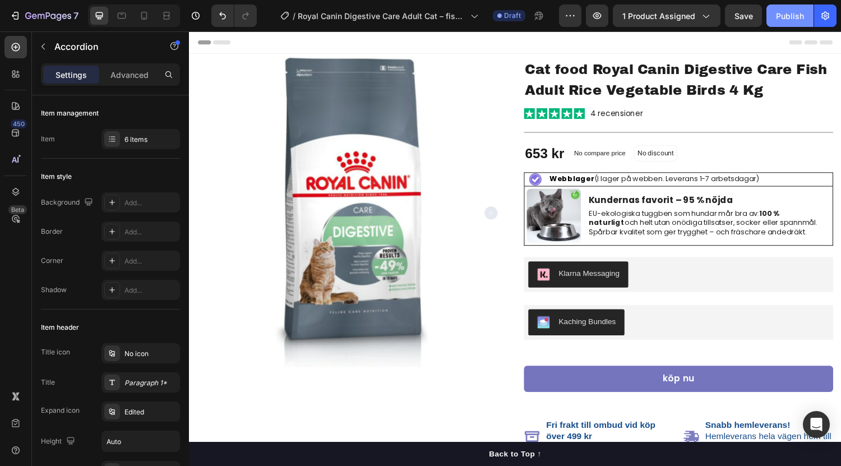
click at [788, 12] on div "Publish" at bounding box center [790, 16] width 28 height 12
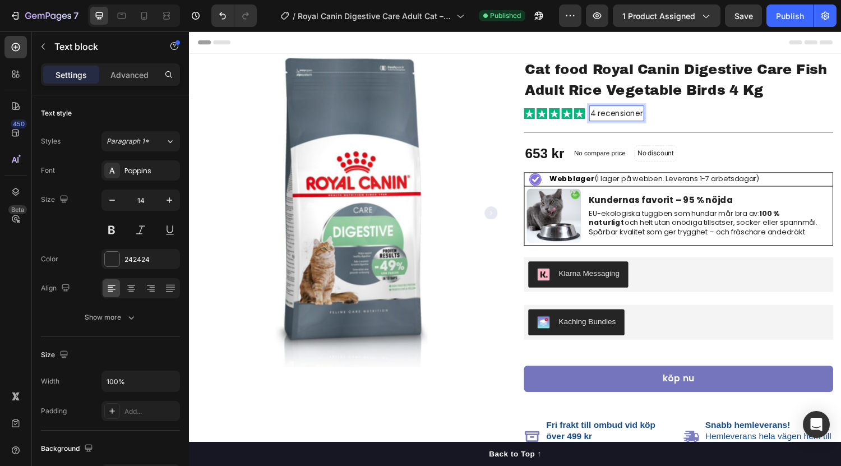
click at [602, 114] on p "4 recensioner" at bounding box center [629, 116] width 54 height 14
click at [788, 18] on div "Publish" at bounding box center [790, 16] width 28 height 12
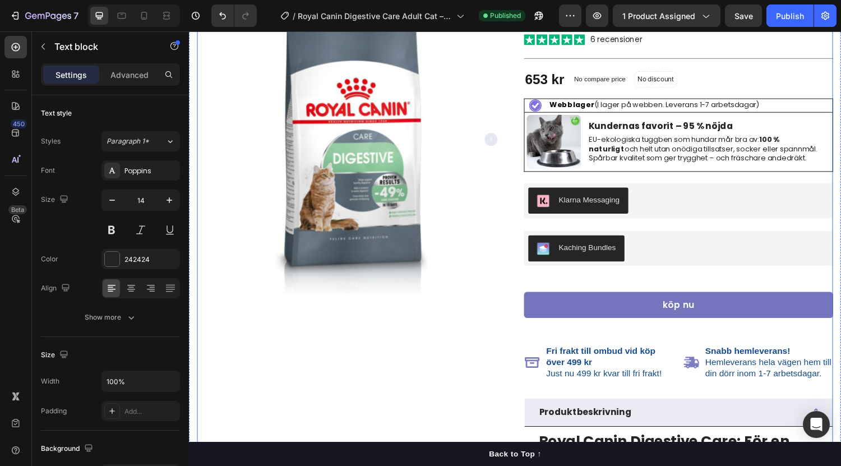
scroll to position [78, 0]
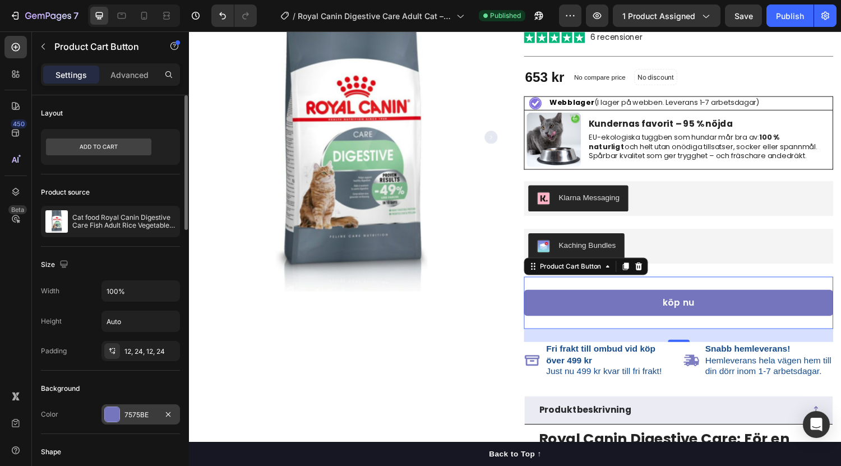
click at [109, 421] on div at bounding box center [112, 414] width 16 height 16
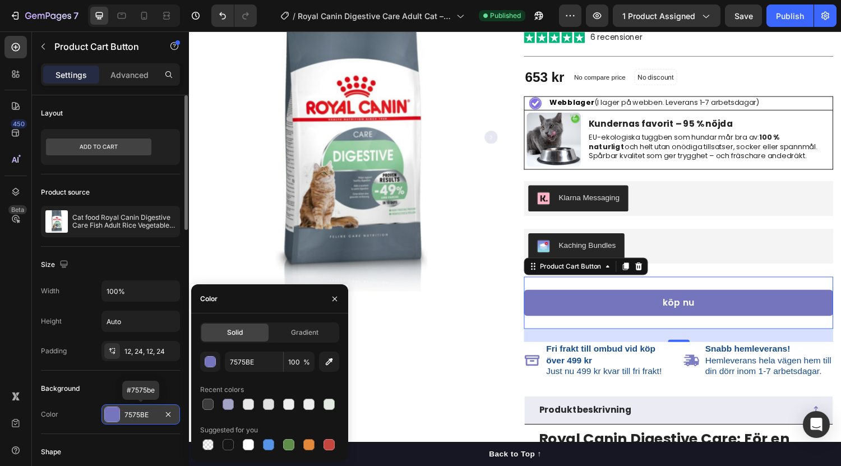
click at [109, 421] on div at bounding box center [112, 414] width 16 height 16
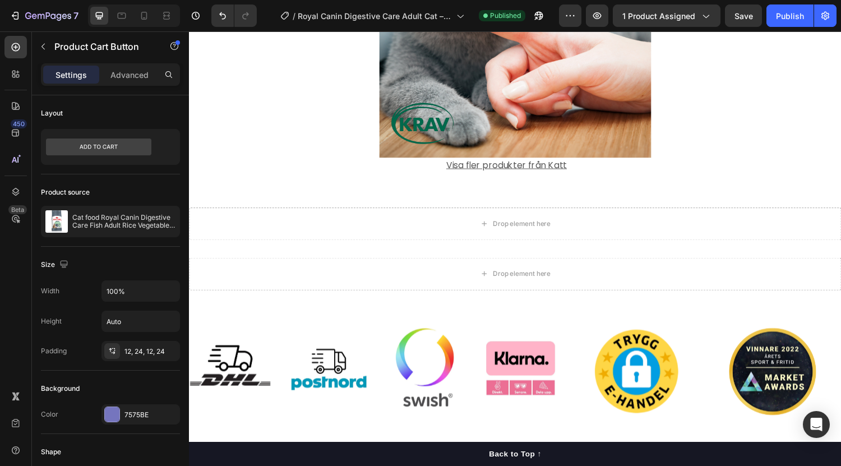
scroll to position [2076, 0]
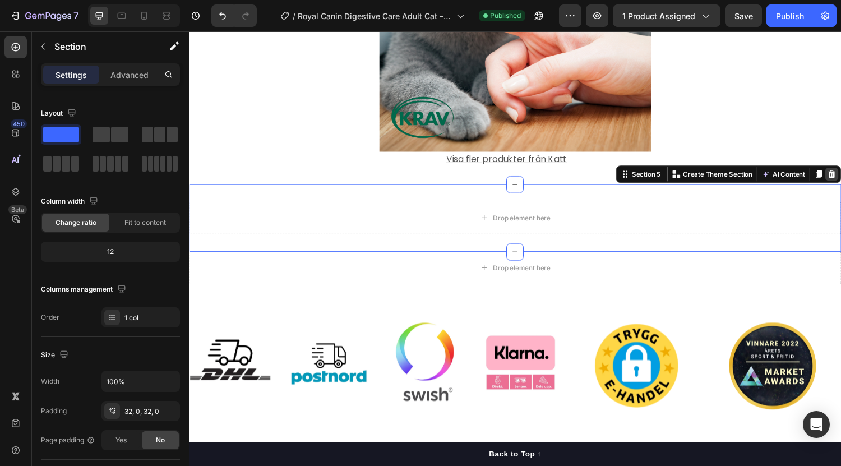
click at [840, 180] on icon at bounding box center [851, 178] width 7 height 8
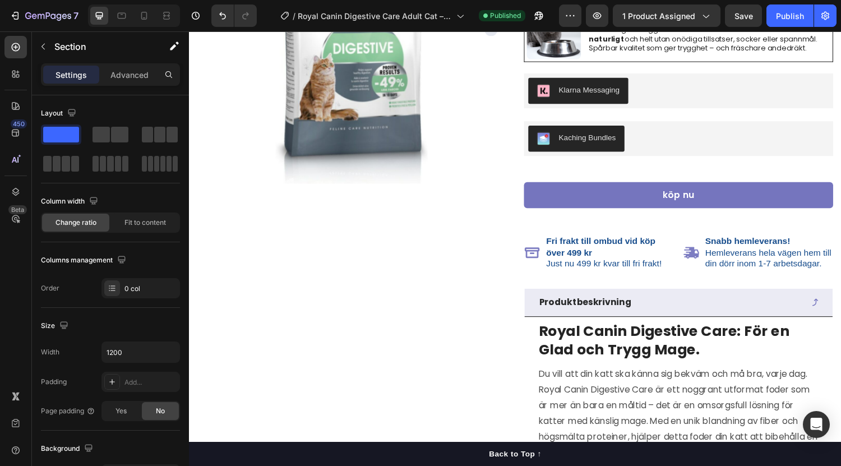
scroll to position [0, 0]
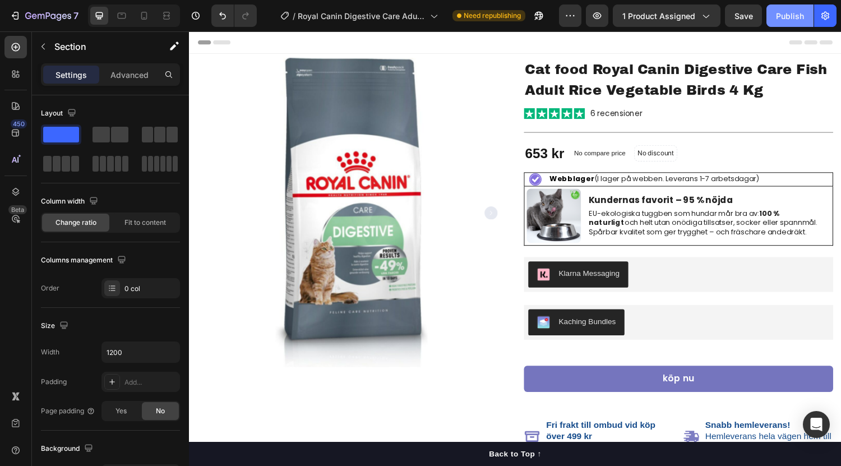
click at [790, 17] on div "Publish" at bounding box center [790, 16] width 28 height 12
